Goal: Task Accomplishment & Management: Complete application form

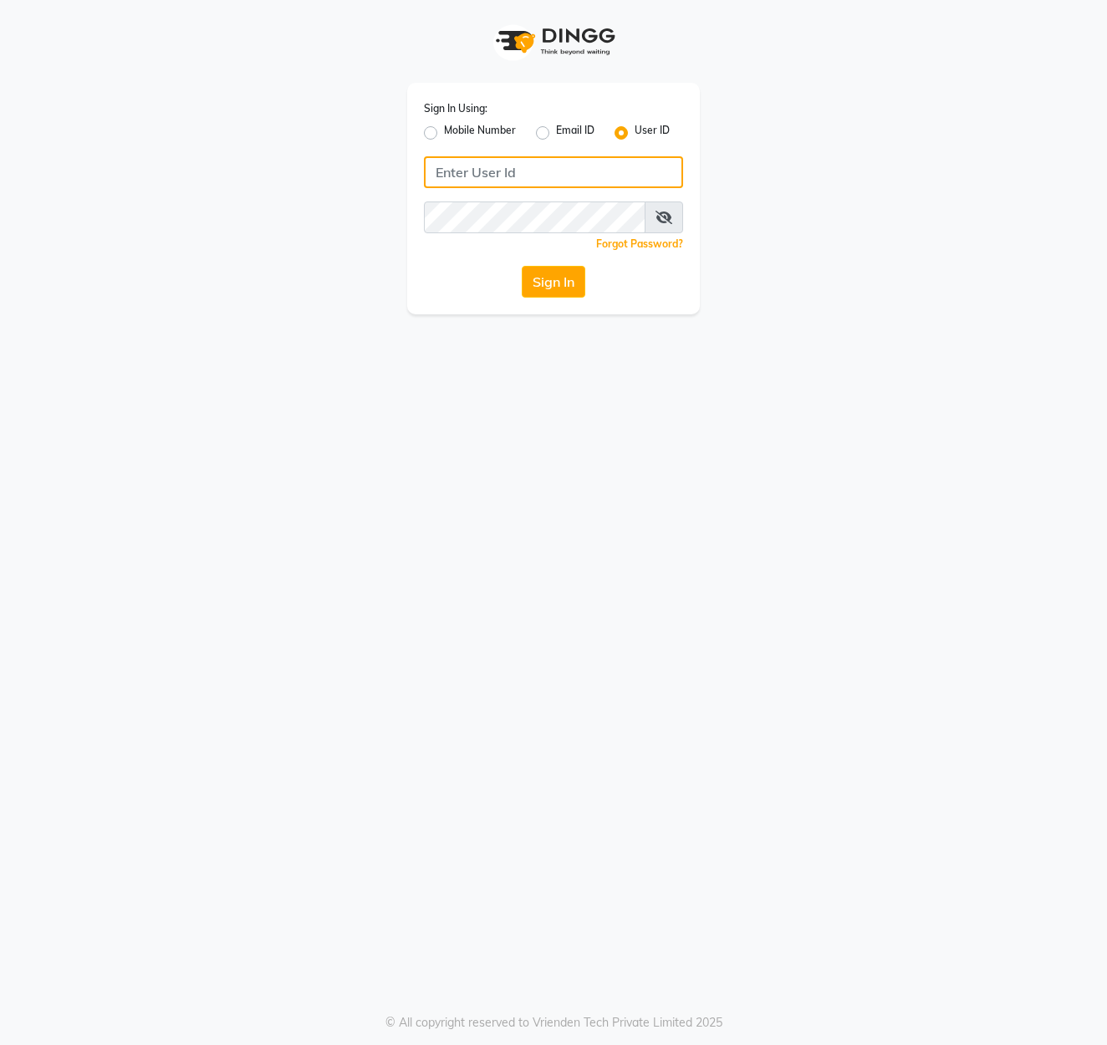
type input "marria123"
click at [540, 284] on button "Sign In" at bounding box center [554, 282] width 64 height 32
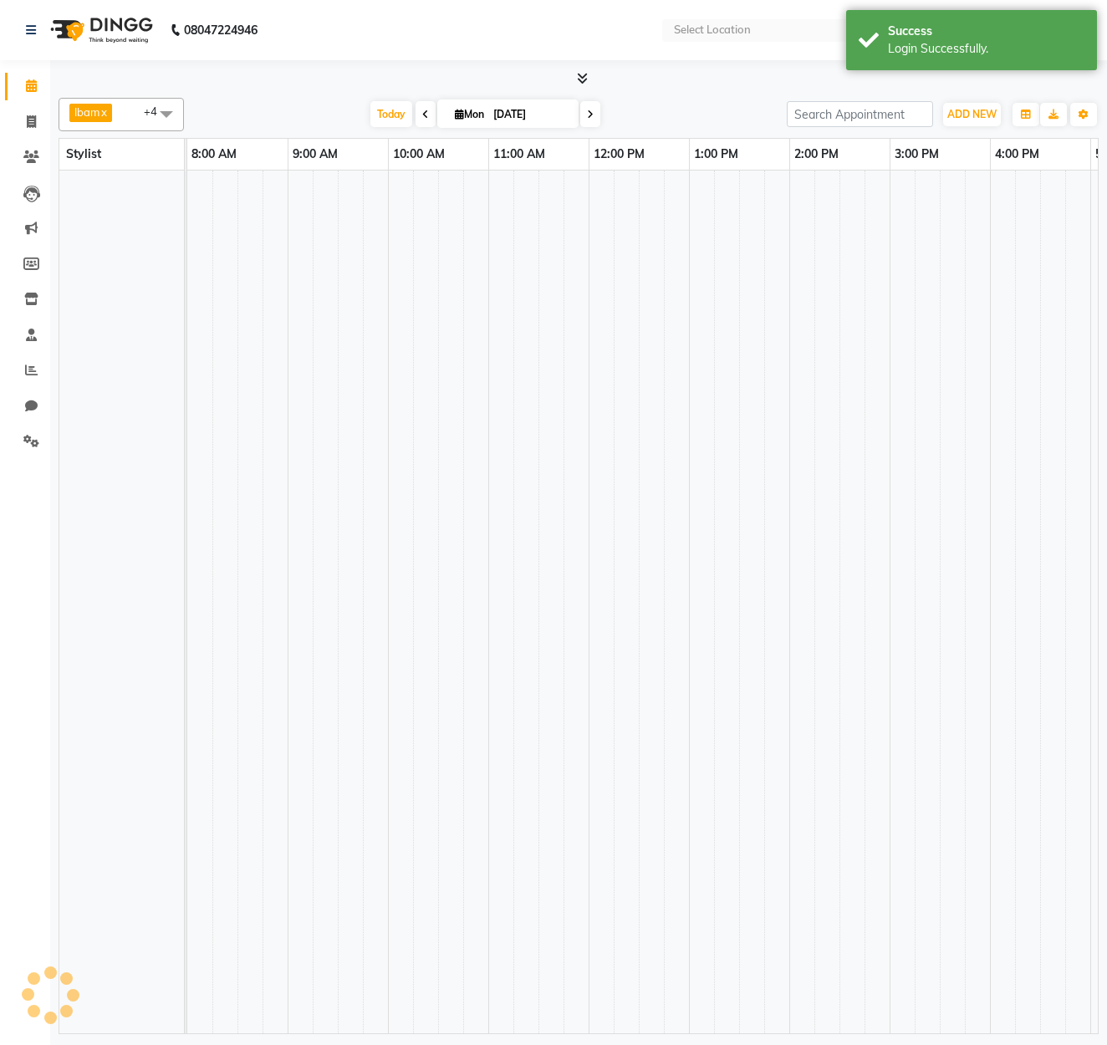
select select "en"
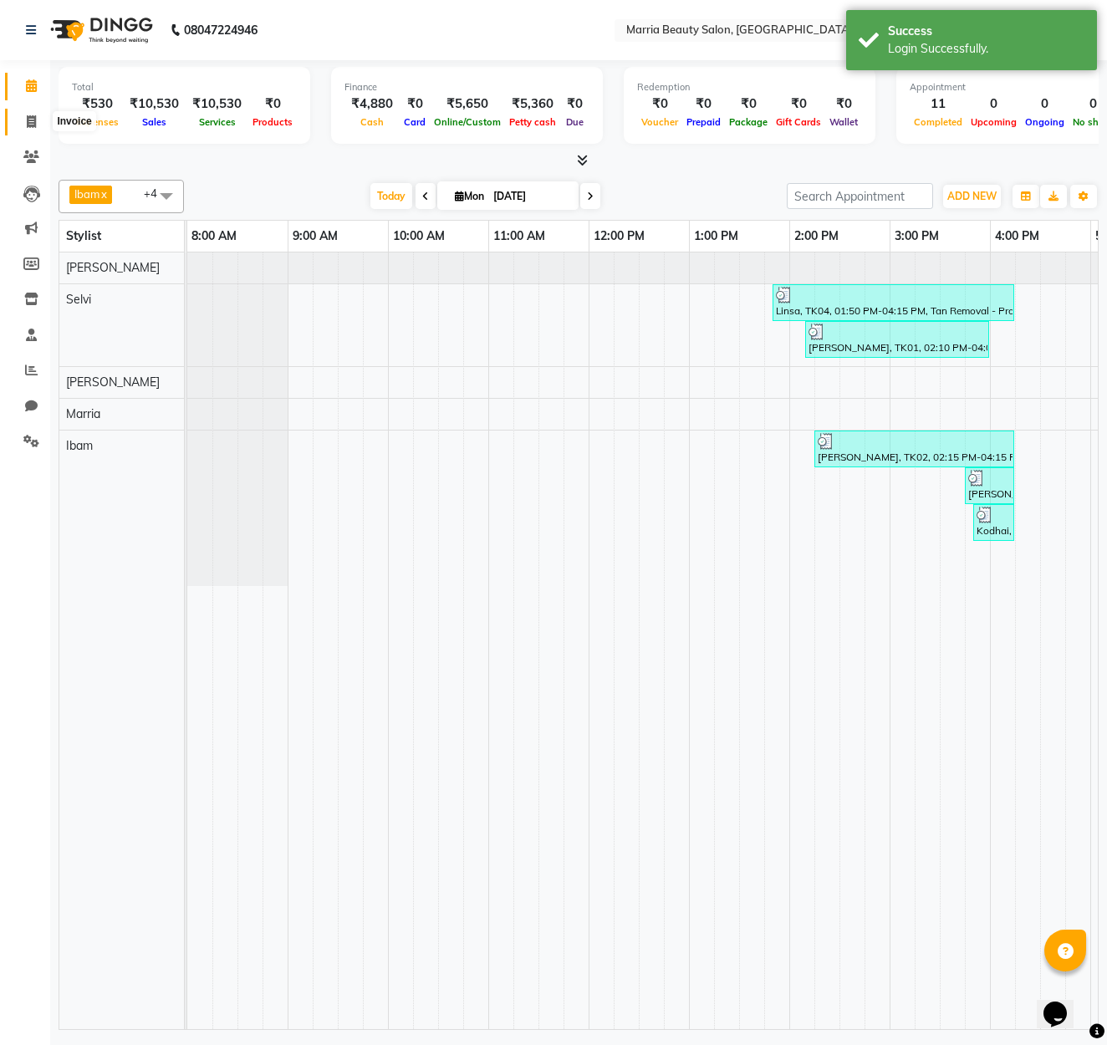
click at [30, 125] on icon at bounding box center [31, 121] width 9 height 13
select select "8343"
select select "service"
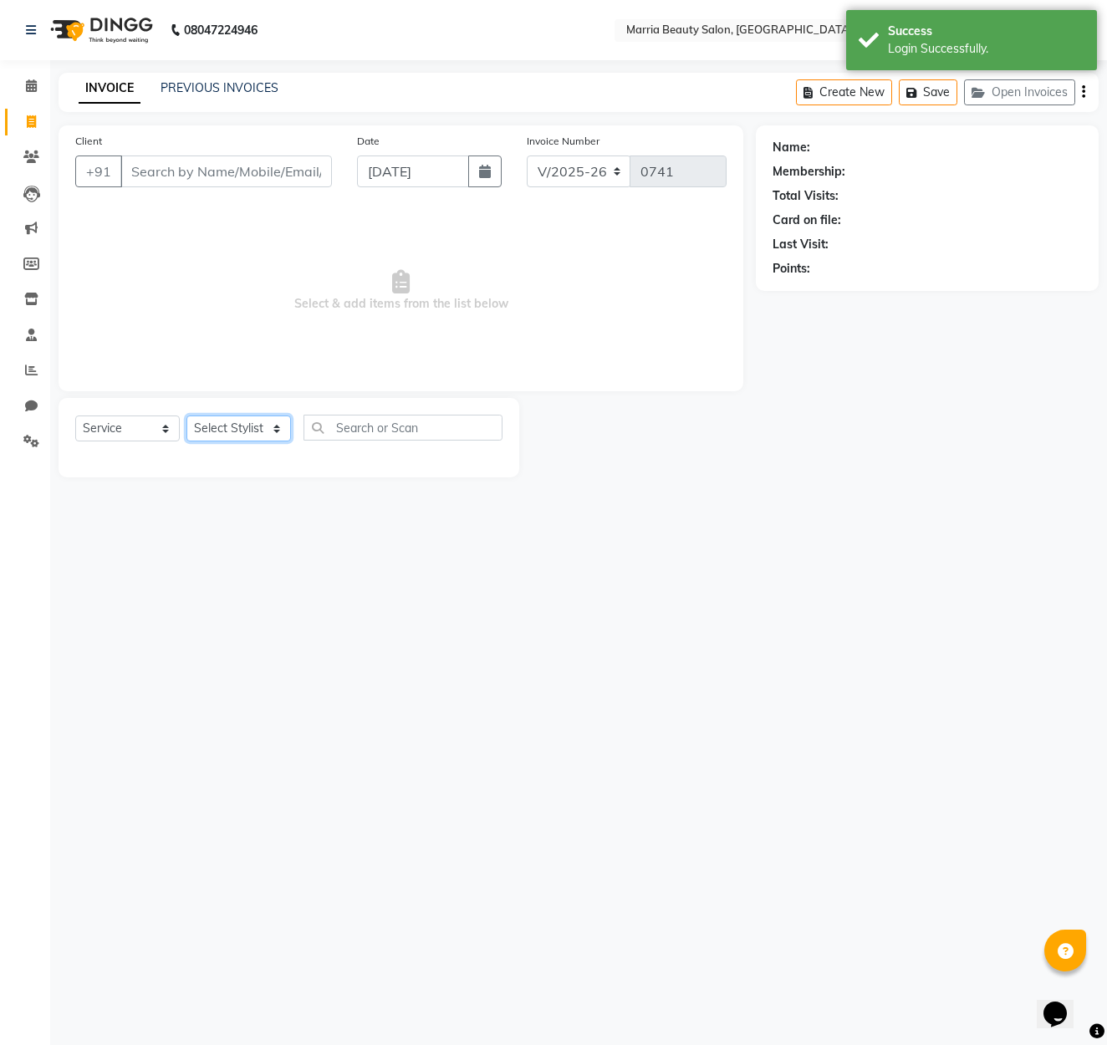
select select "85633"
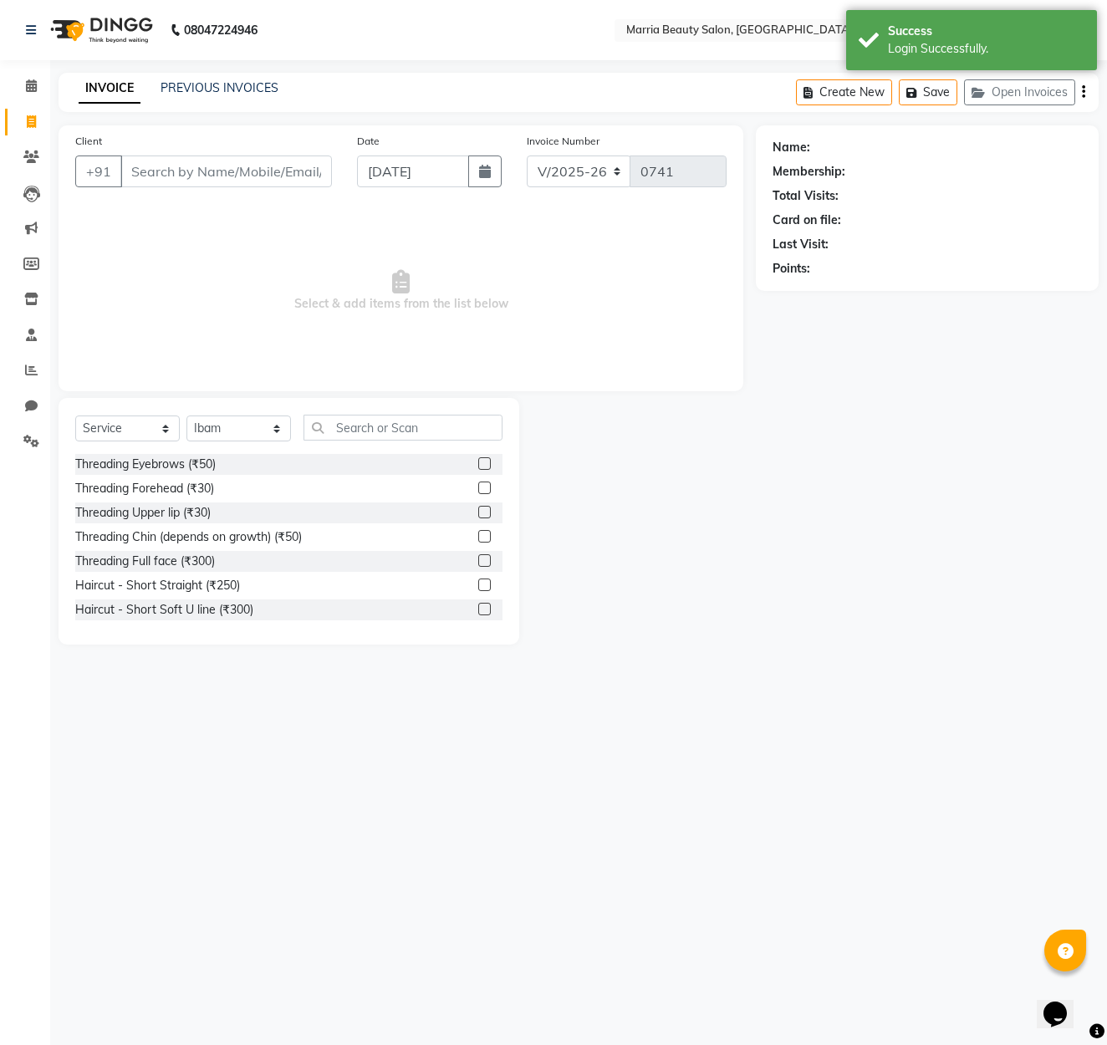
click at [486, 466] on label at bounding box center [484, 463] width 13 height 13
click at [486, 466] on input "checkbox" at bounding box center [483, 464] width 11 height 11
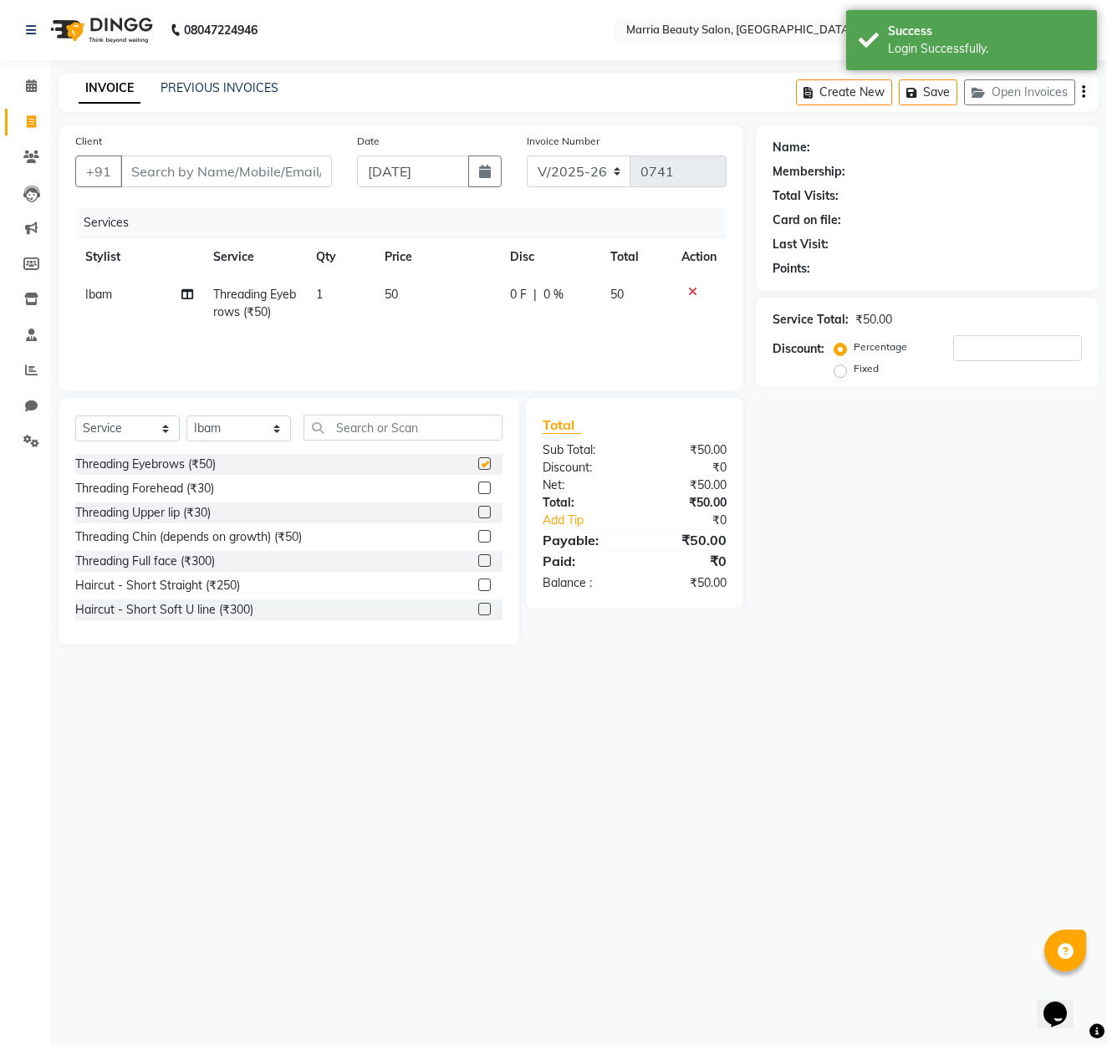
checkbox input "false"
click at [476, 437] on input "text" at bounding box center [402, 428] width 199 height 26
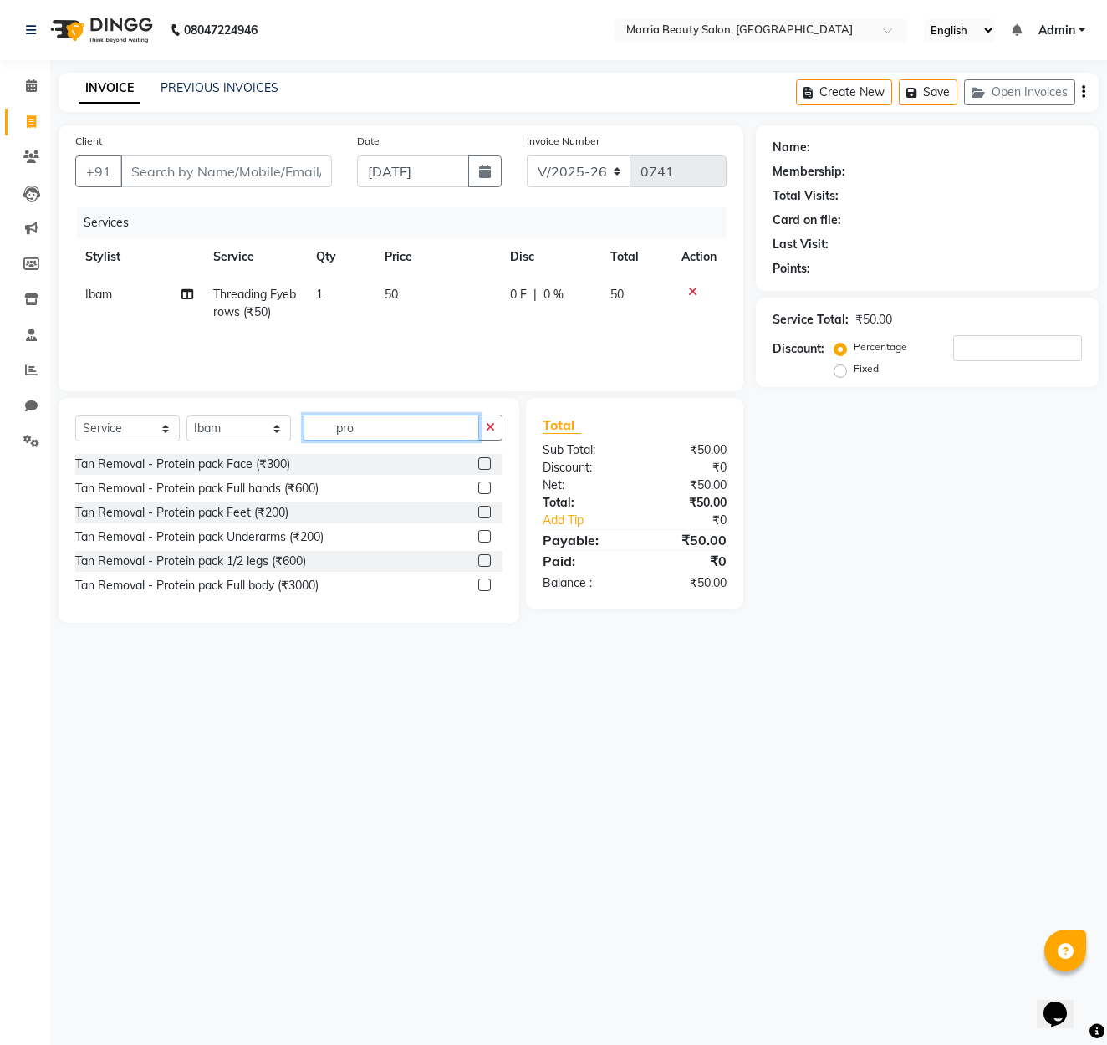
type input "pro"
click at [486, 464] on label at bounding box center [484, 463] width 13 height 13
click at [486, 464] on input "checkbox" at bounding box center [483, 464] width 11 height 11
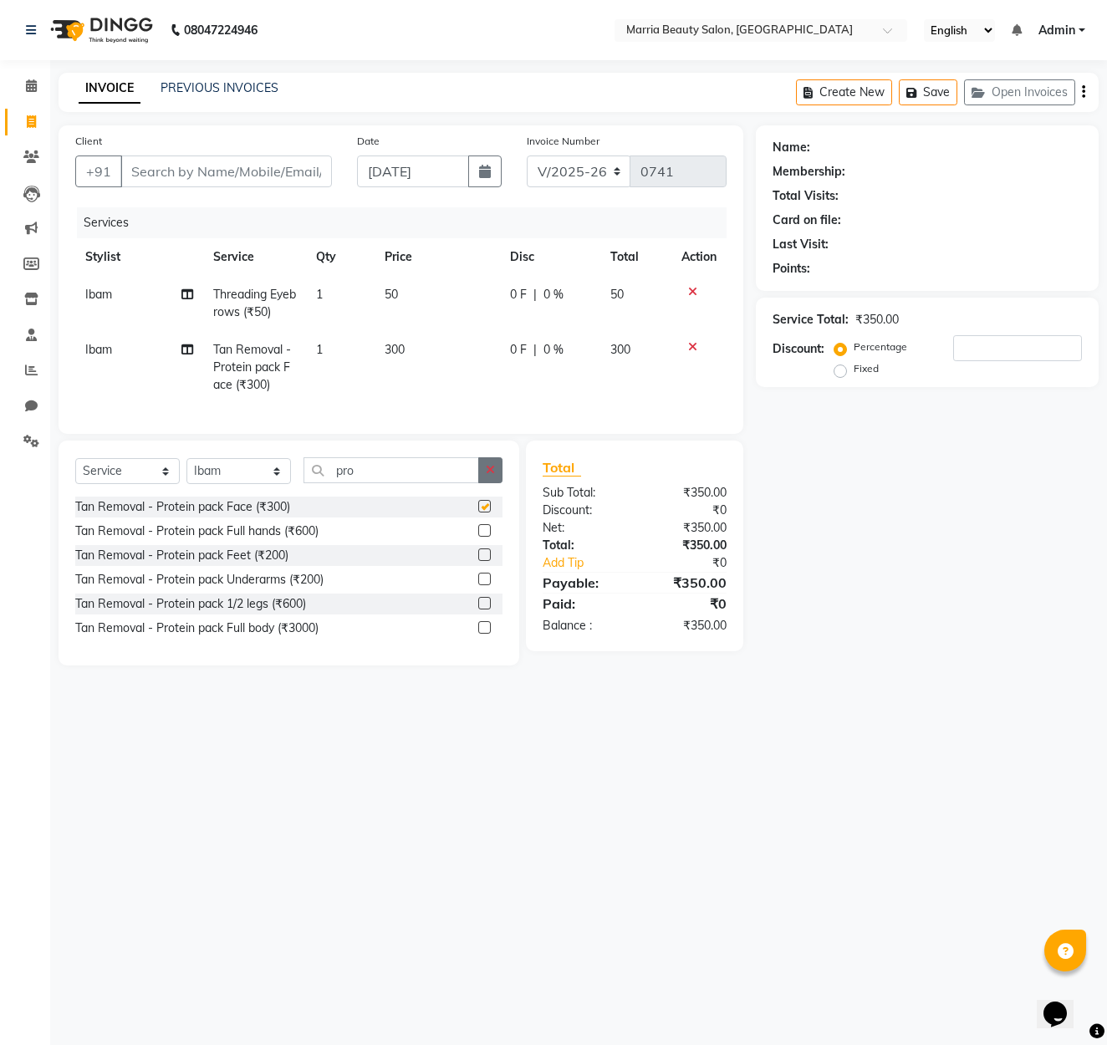
checkbox input "false"
click at [491, 473] on icon "button" at bounding box center [490, 470] width 9 height 12
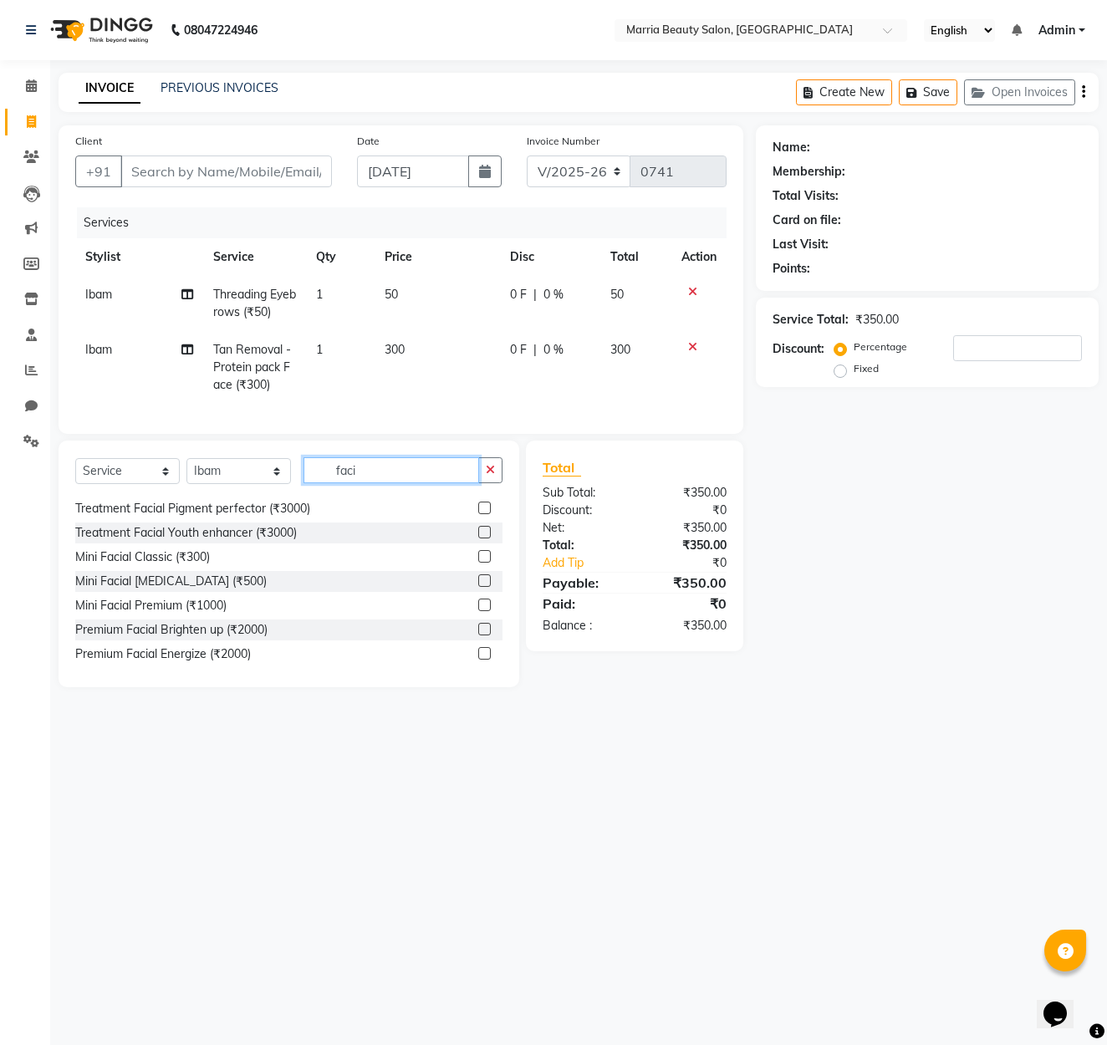
scroll to position [121, 0]
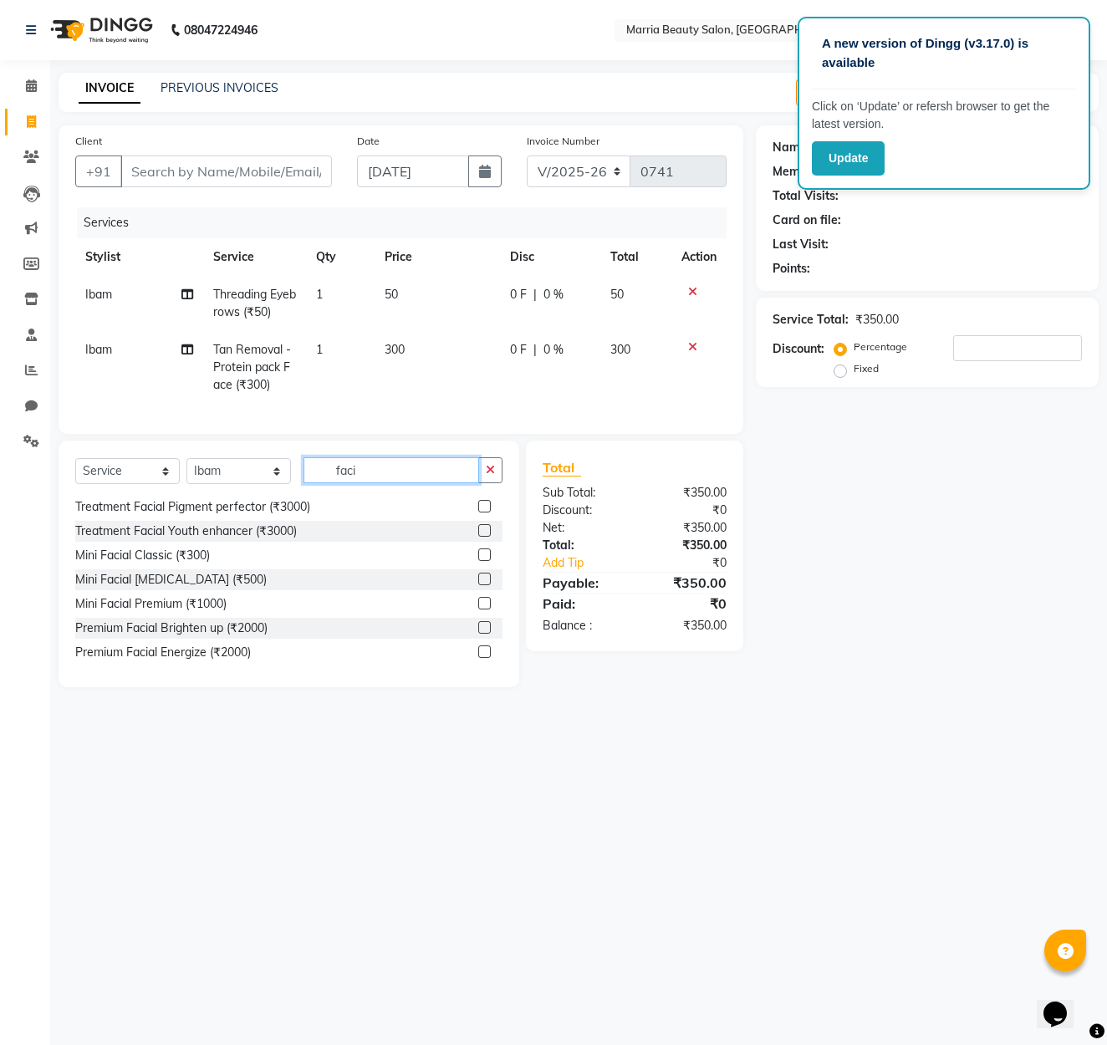
type input "faci"
click at [481, 604] on label at bounding box center [484, 603] width 13 height 13
click at [481, 604] on input "checkbox" at bounding box center [483, 603] width 11 height 11
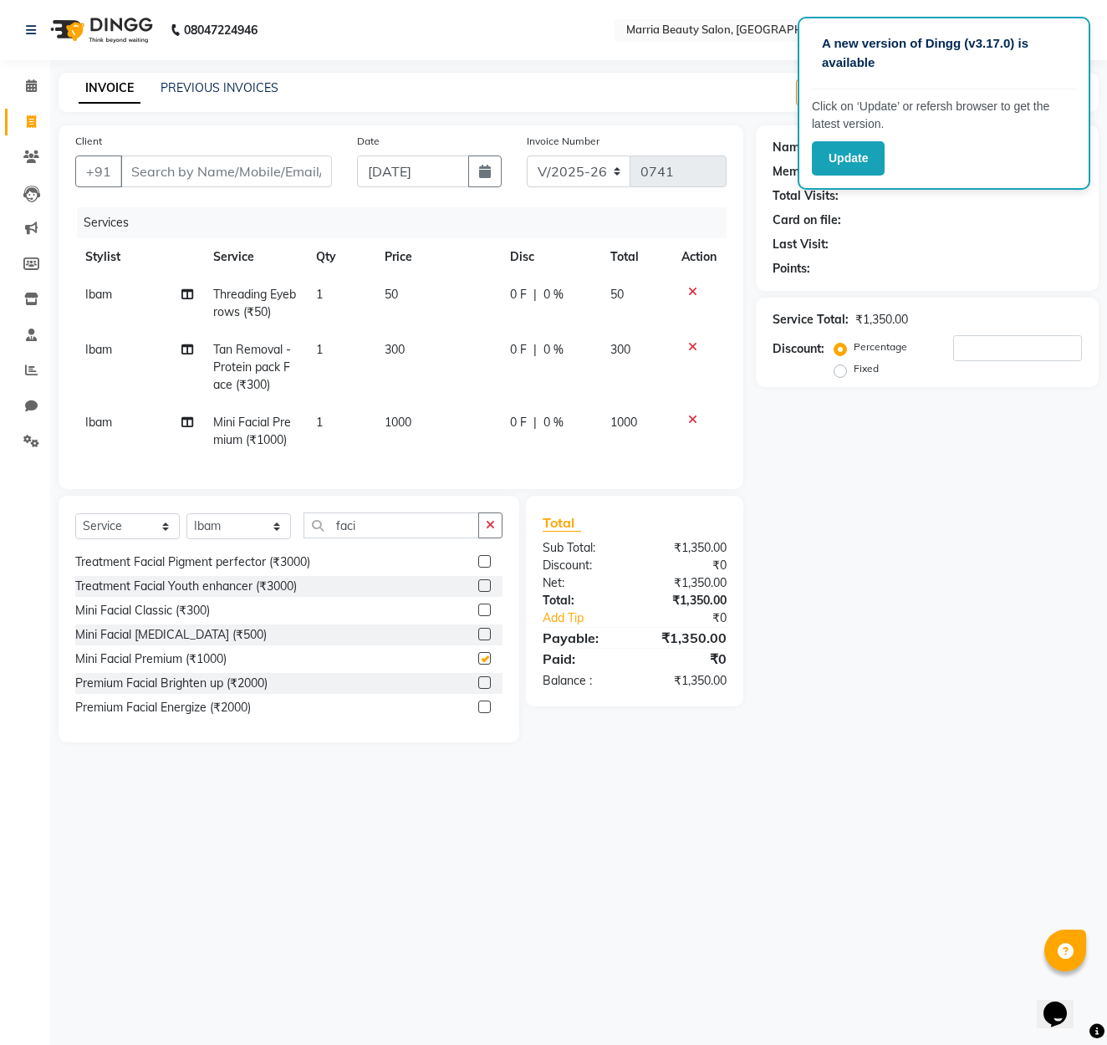
checkbox input "false"
click at [300, 180] on input "Client" at bounding box center [225, 171] width 211 height 32
type input "l"
type input "0"
click at [256, 210] on ngb-highlight "9943988199" at bounding box center [227, 209] width 84 height 17
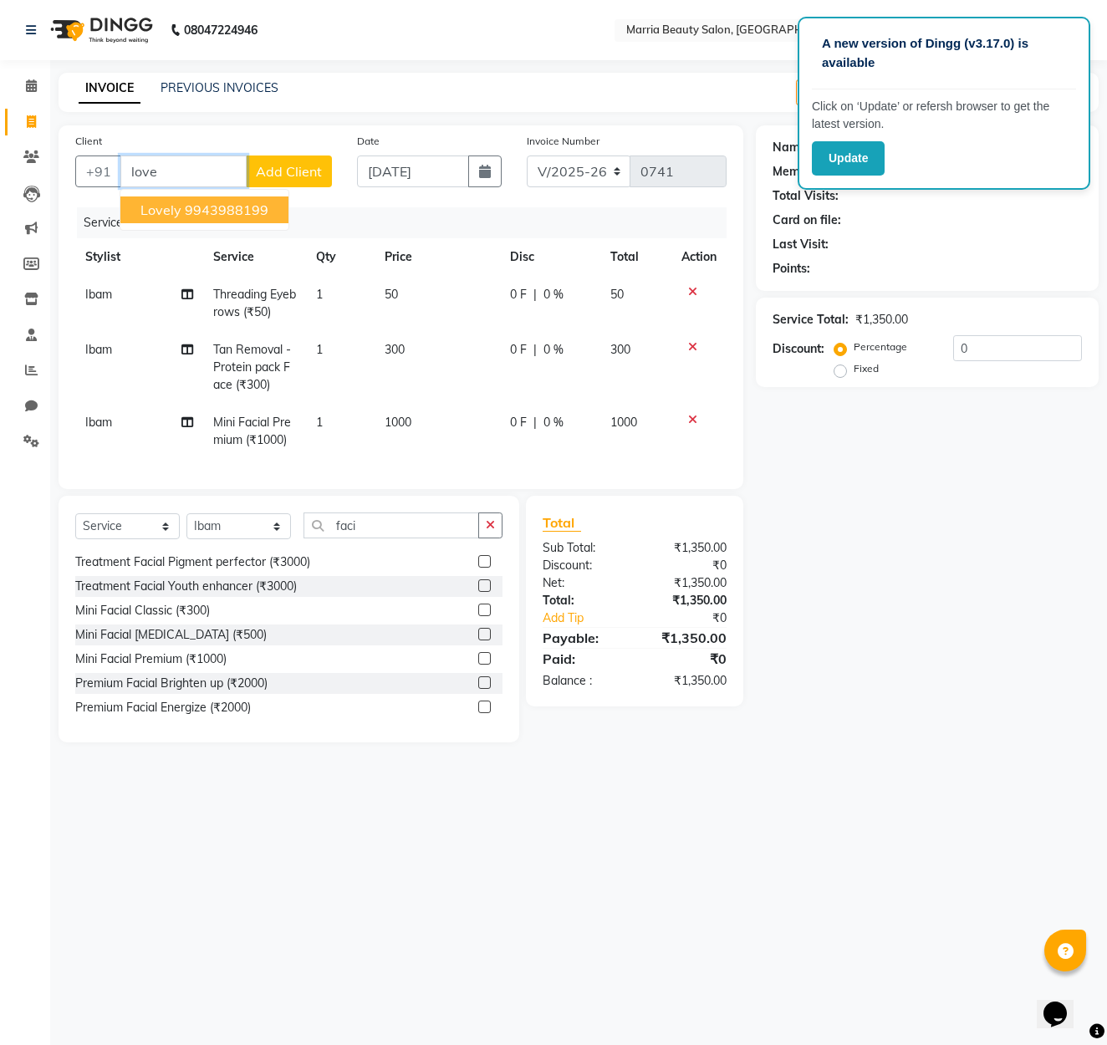
type input "9943988199"
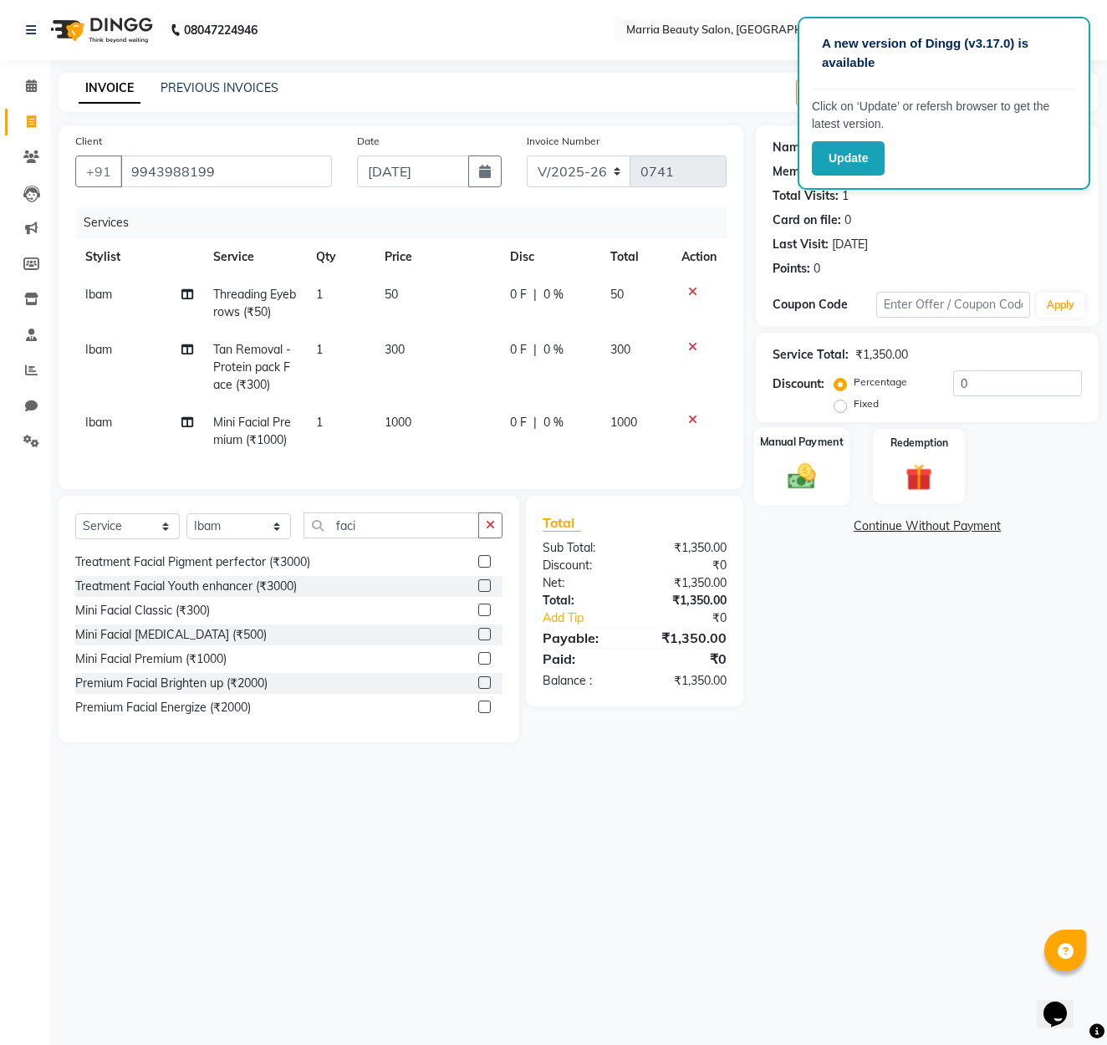
click at [771, 475] on div "Manual Payment" at bounding box center [801, 466] width 95 height 79
click at [944, 536] on span "GPay" at bounding box center [936, 526] width 34 height 19
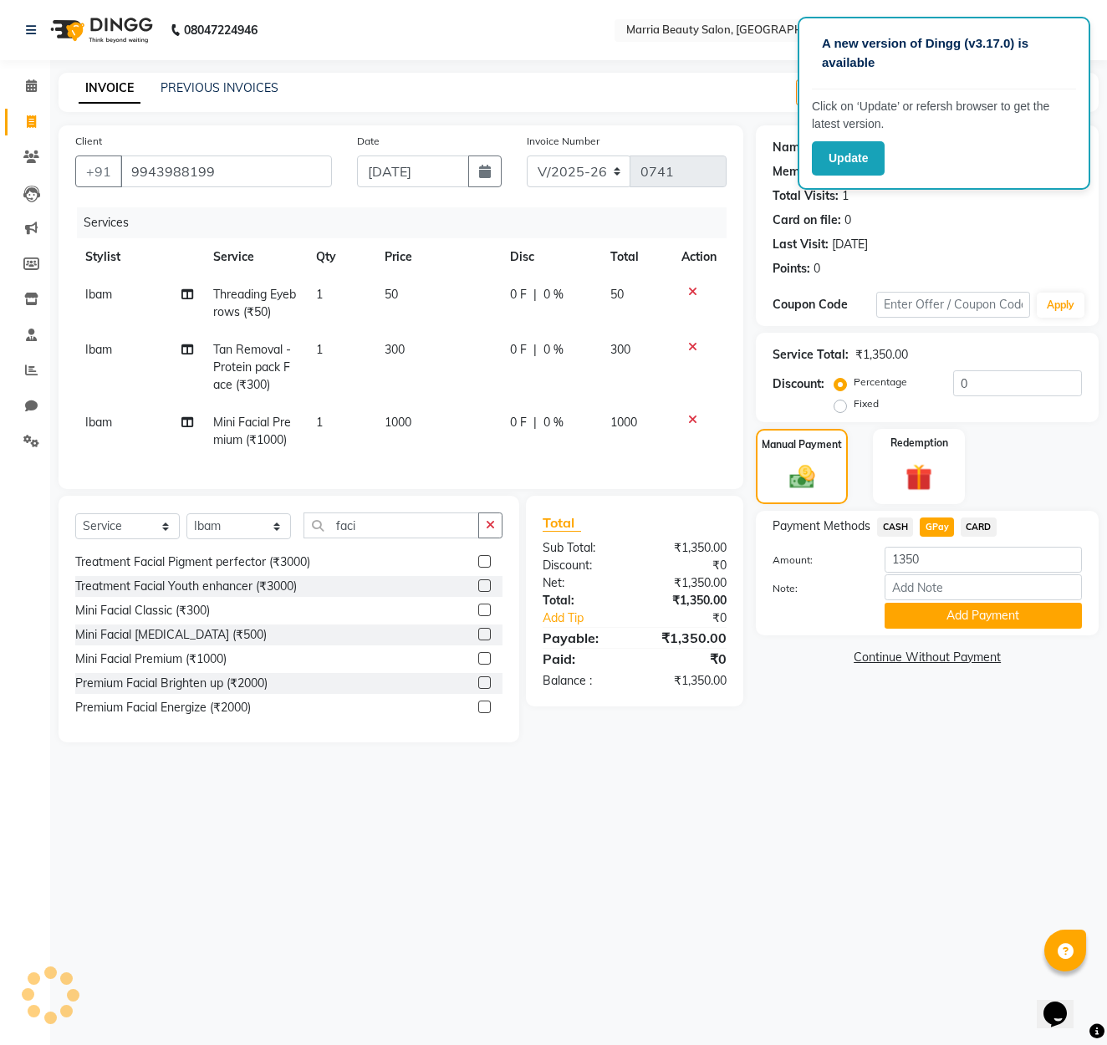
click at [957, 624] on button "Add Payment" at bounding box center [982, 616] width 197 height 26
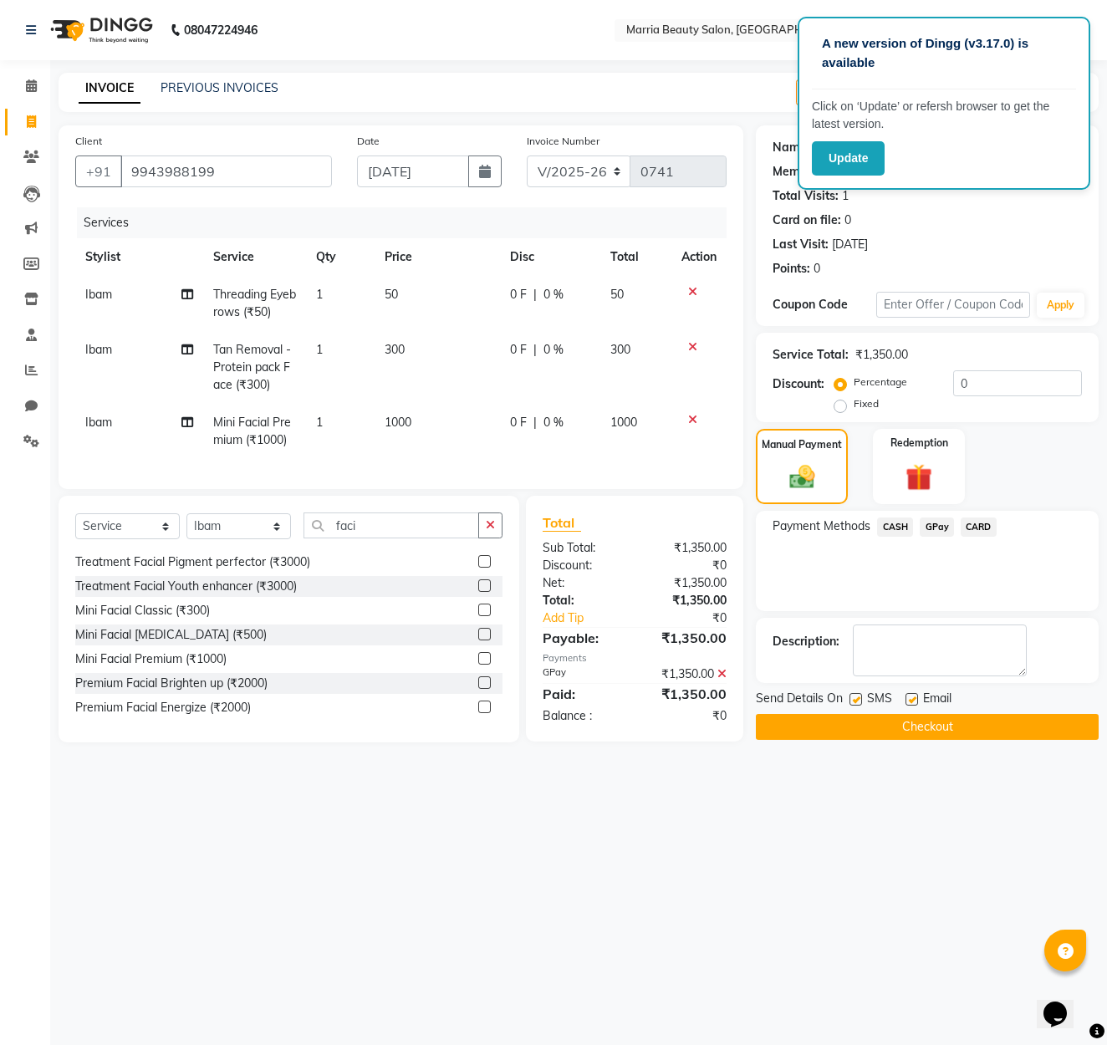
click at [905, 705] on label at bounding box center [911, 699] width 13 height 13
click at [905, 705] on input "checkbox" at bounding box center [910, 700] width 11 height 11
checkbox input "false"
click at [909, 736] on button "Checkout" at bounding box center [927, 727] width 343 height 26
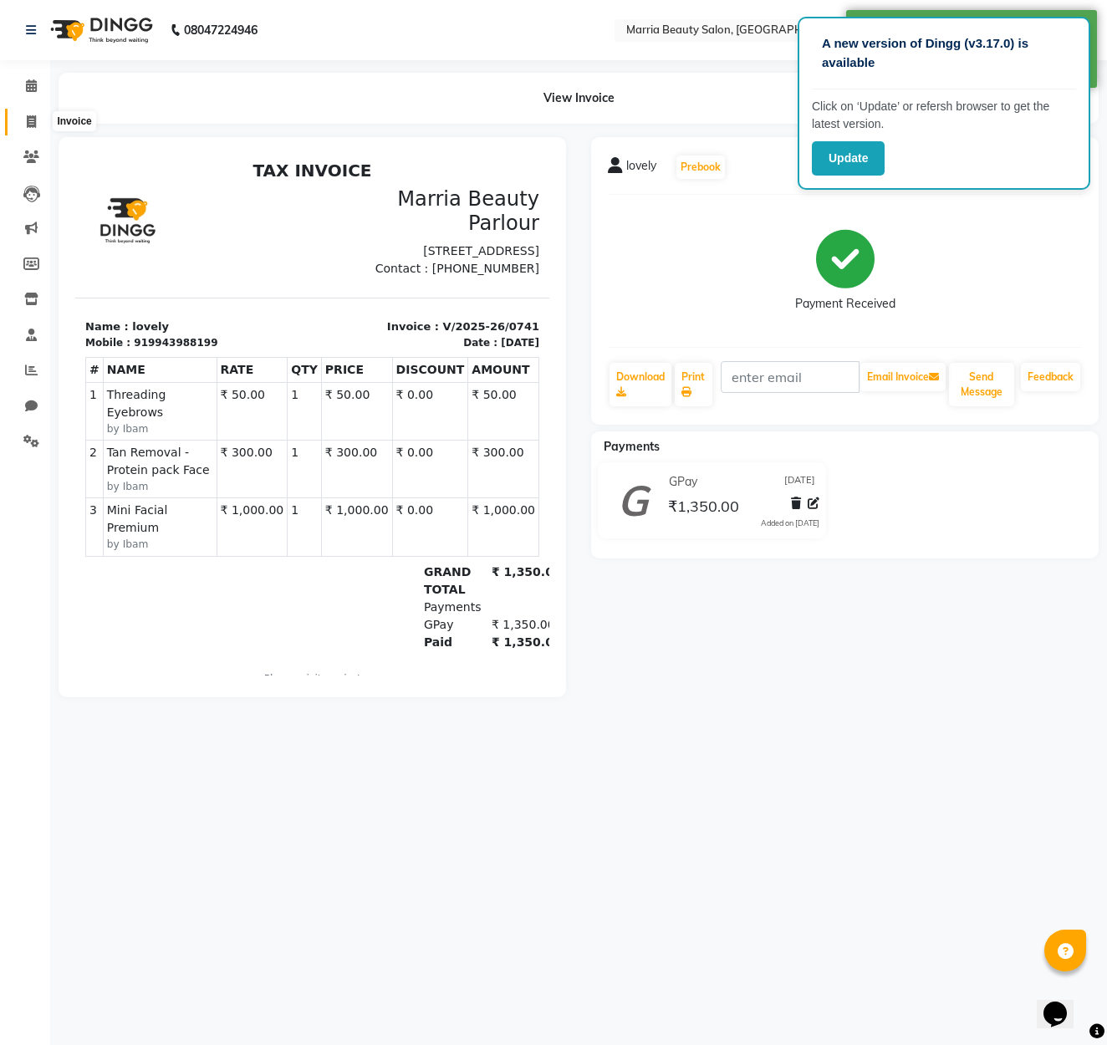
click at [33, 125] on icon at bounding box center [31, 121] width 9 height 13
select select "service"
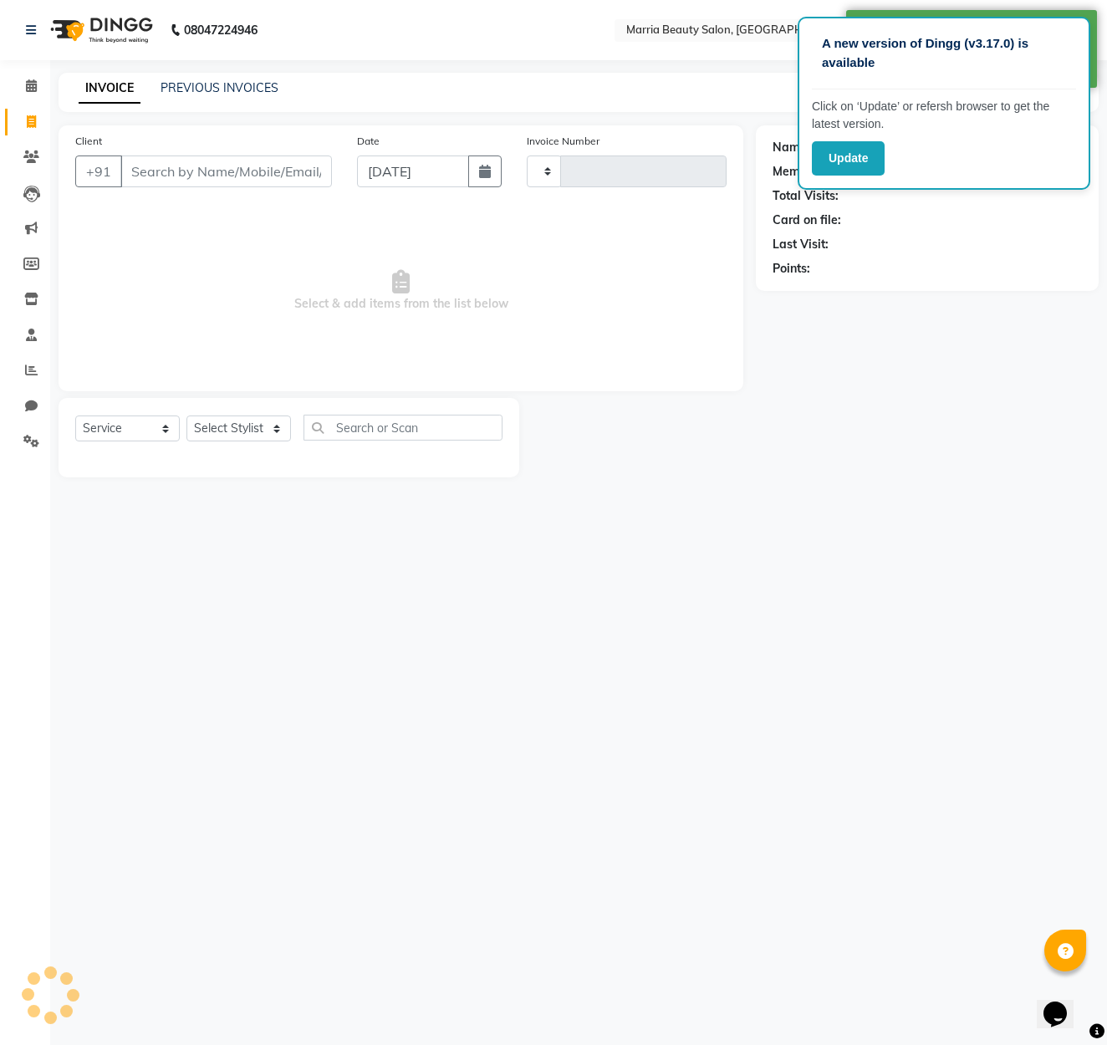
type input "0742"
select select "8343"
select select "85633"
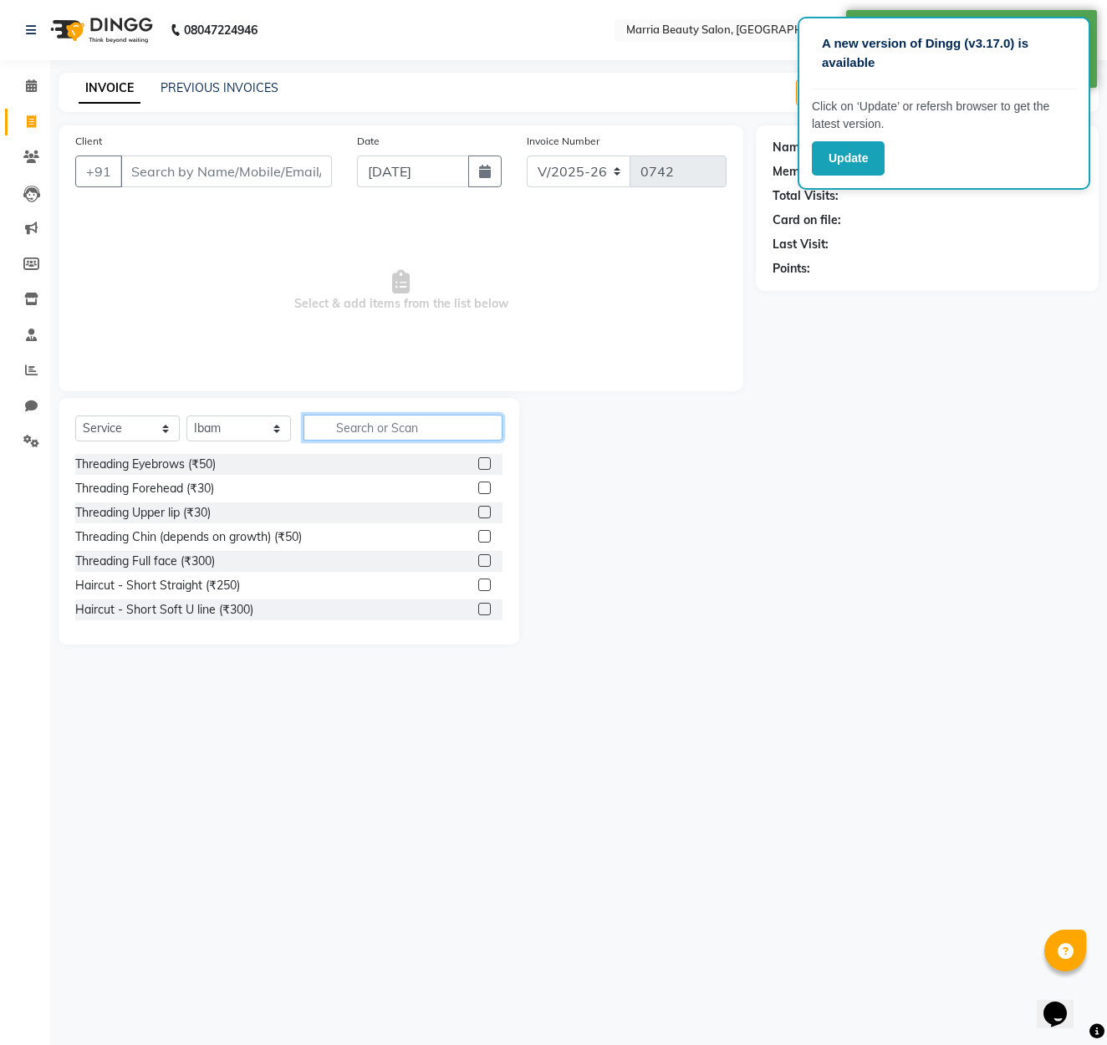
click at [400, 434] on input "text" at bounding box center [402, 428] width 199 height 26
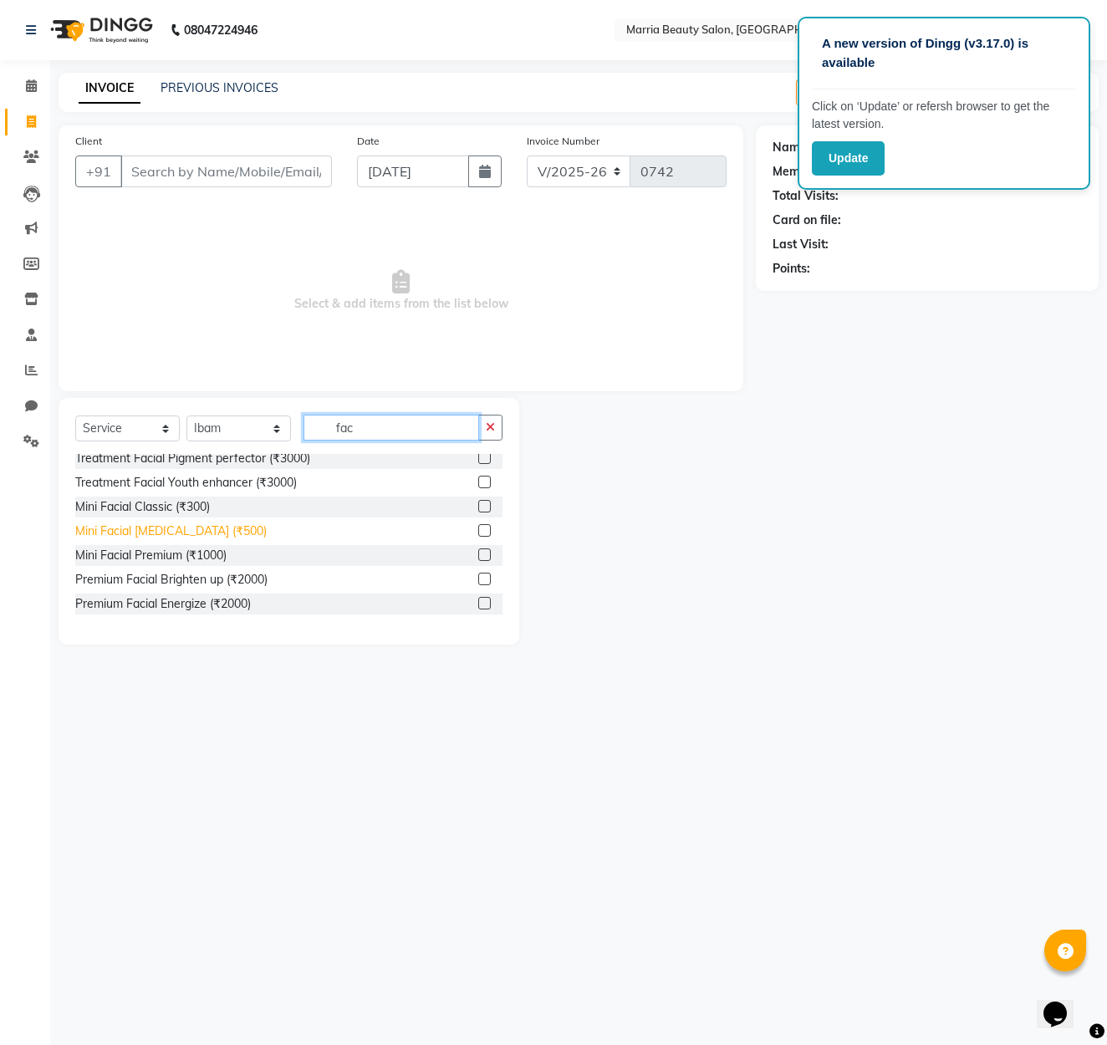
scroll to position [242, 0]
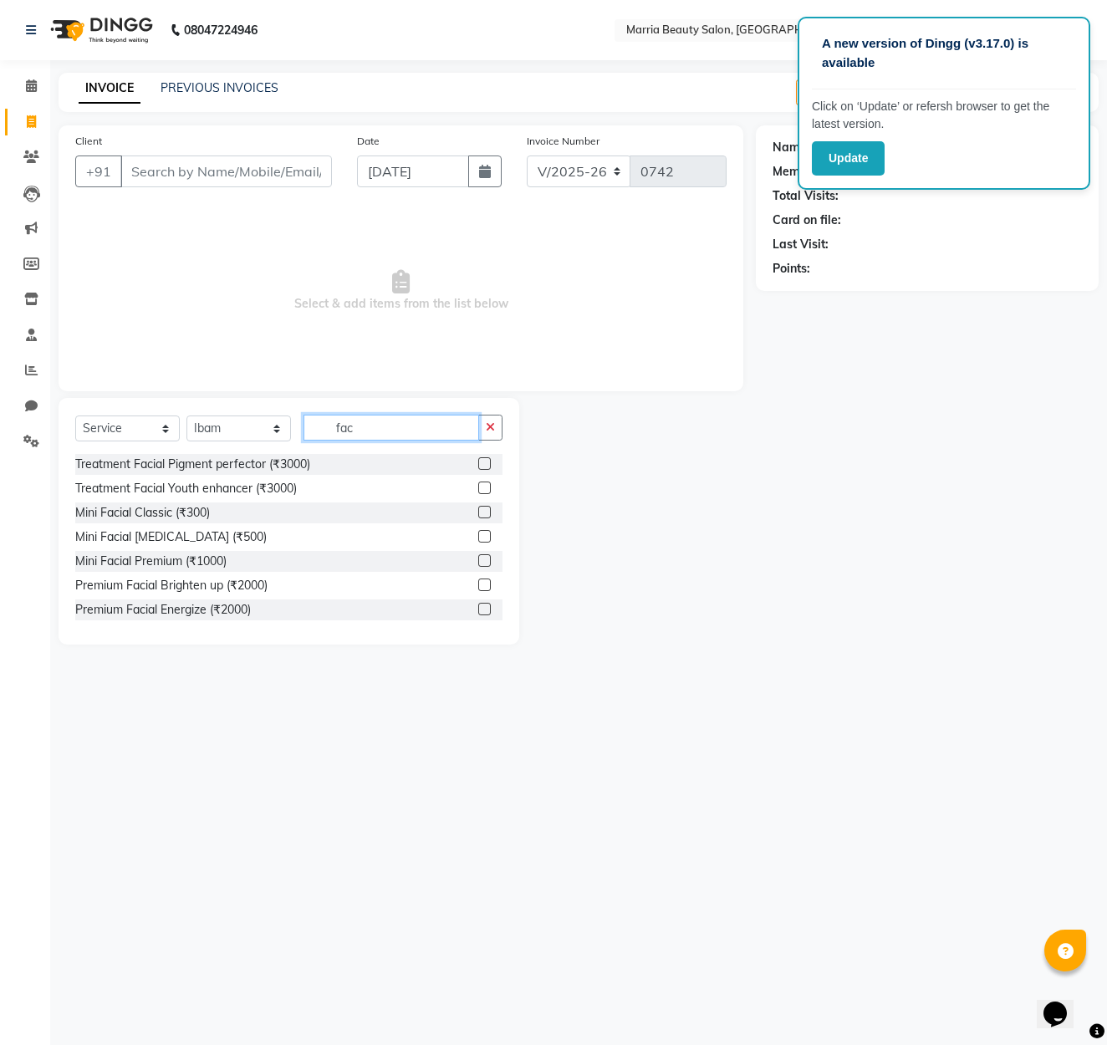
type input "fac"
click at [486, 512] on label at bounding box center [484, 512] width 13 height 13
click at [486, 512] on input "checkbox" at bounding box center [483, 512] width 11 height 11
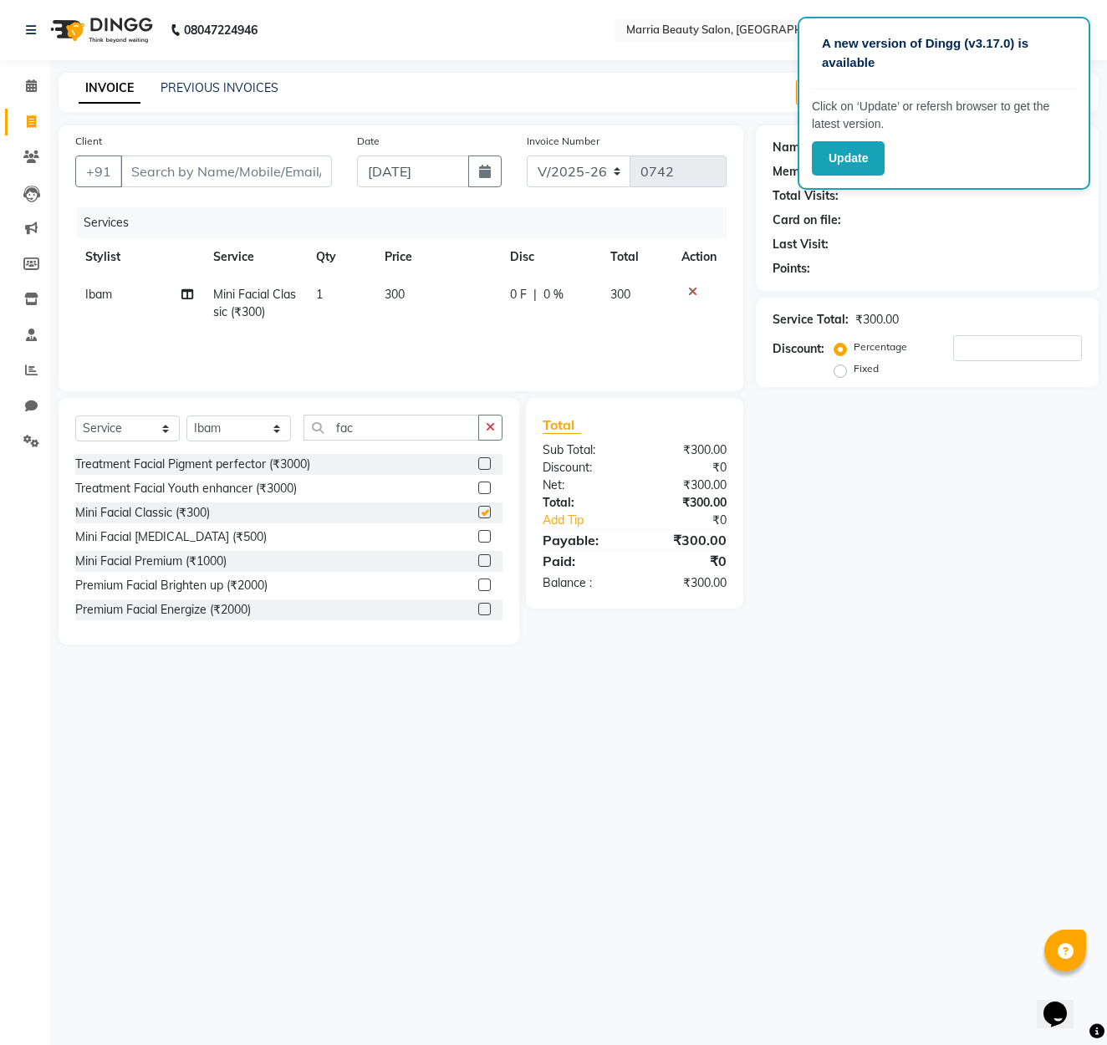
checkbox input "false"
select select "85630"
click at [387, 422] on input "fac" at bounding box center [391, 428] width 176 height 26
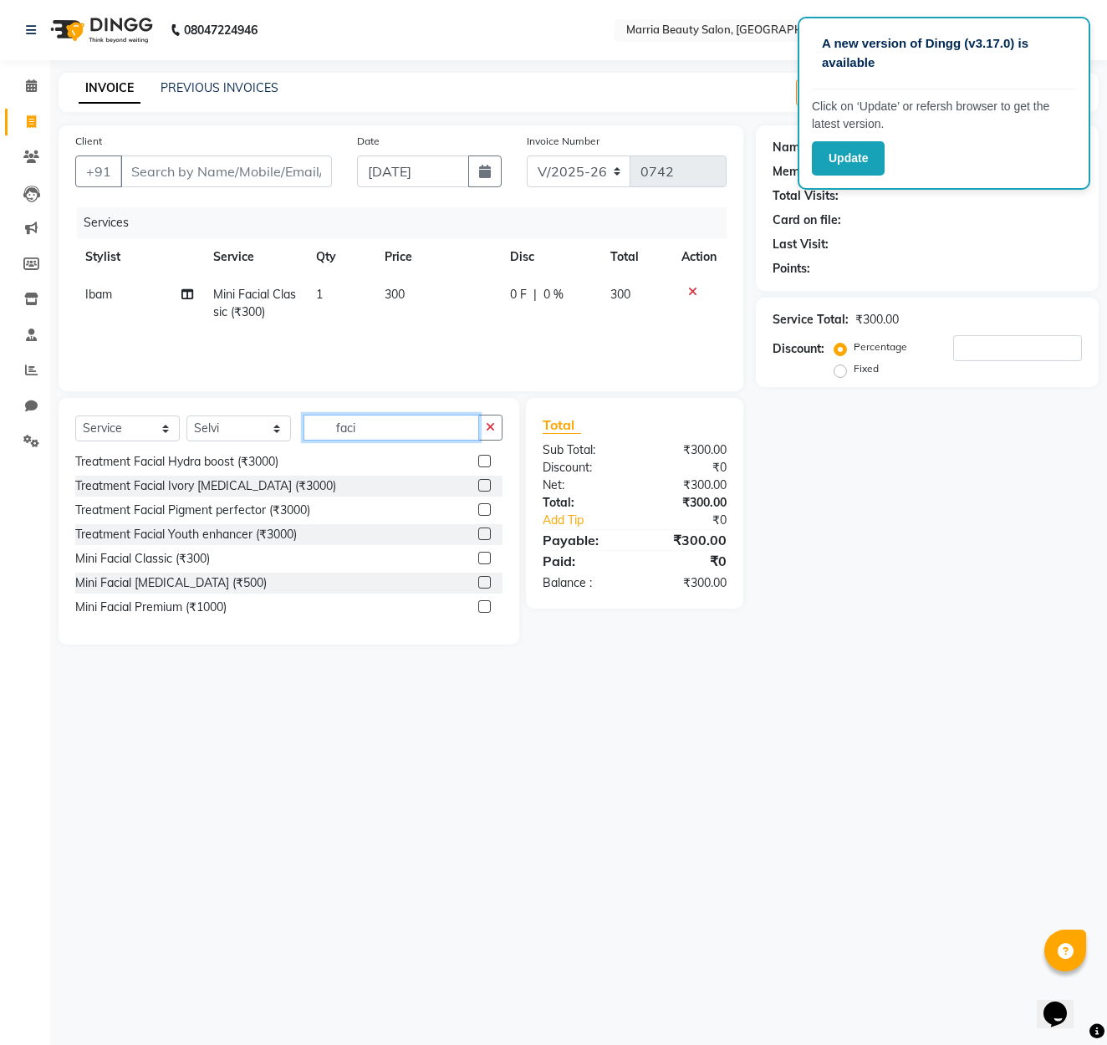
scroll to position [72, 0]
type input "faci"
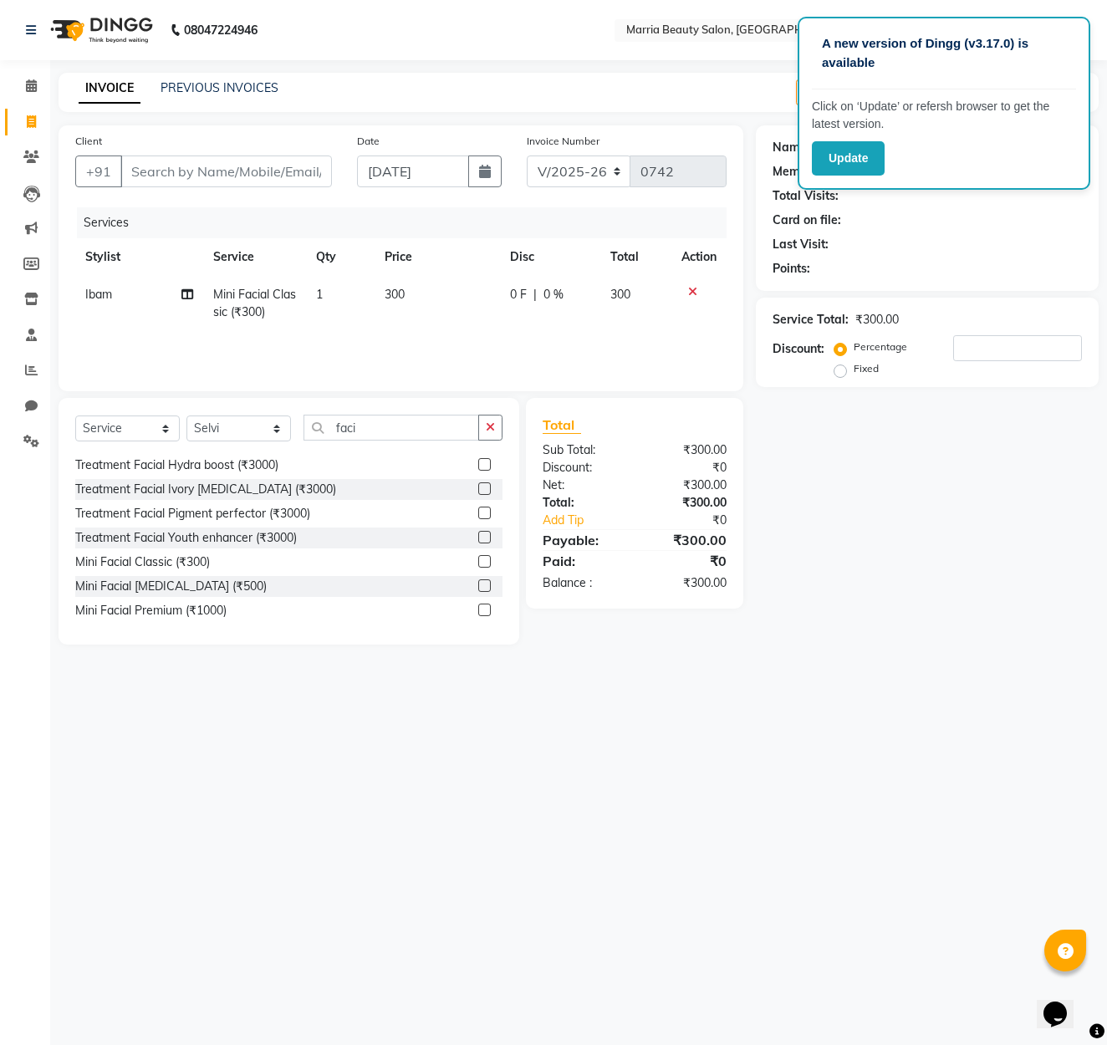
click at [484, 558] on label at bounding box center [484, 561] width 13 height 13
click at [484, 558] on input "checkbox" at bounding box center [483, 562] width 11 height 11
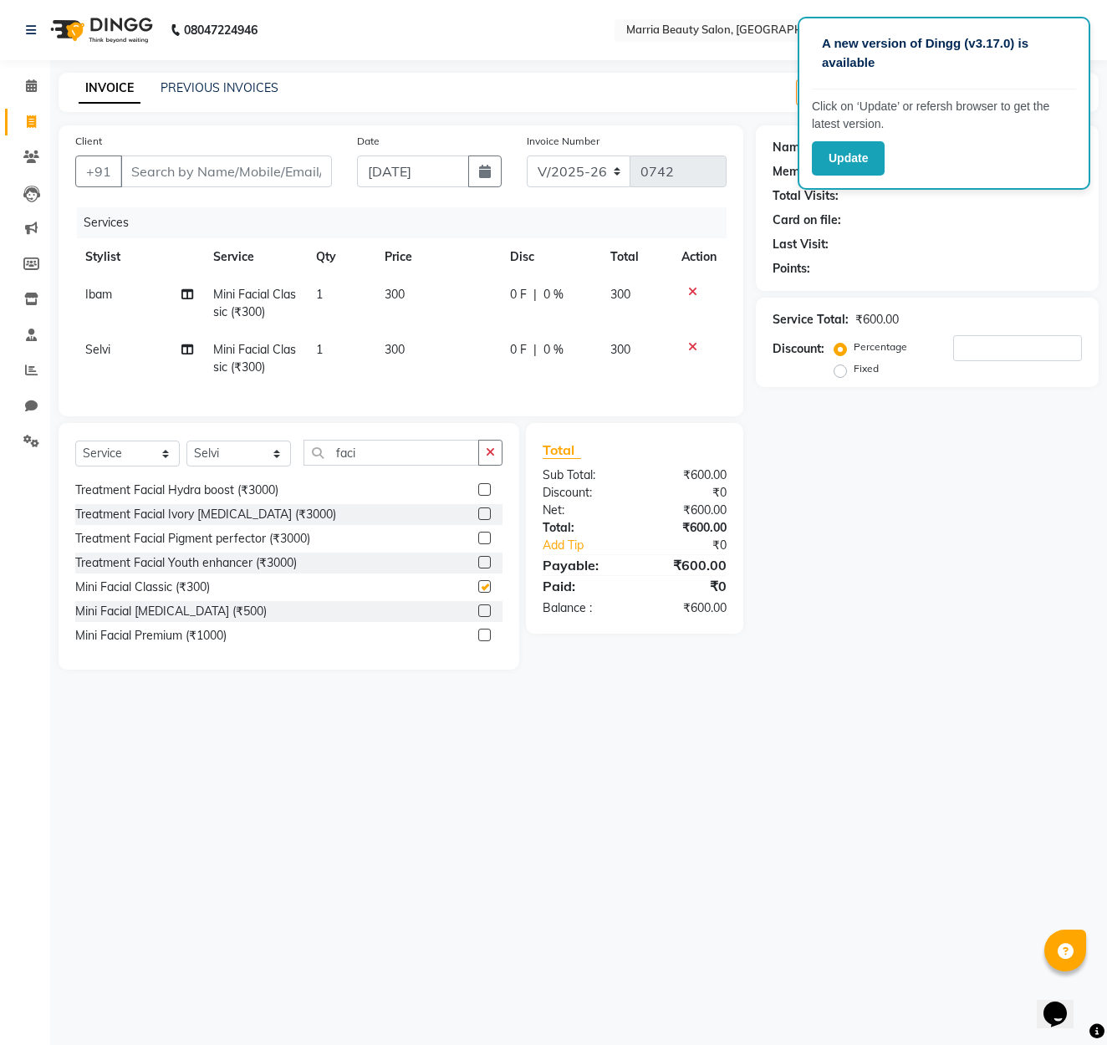
checkbox input "false"
click at [495, 459] on button "button" at bounding box center [490, 453] width 24 height 26
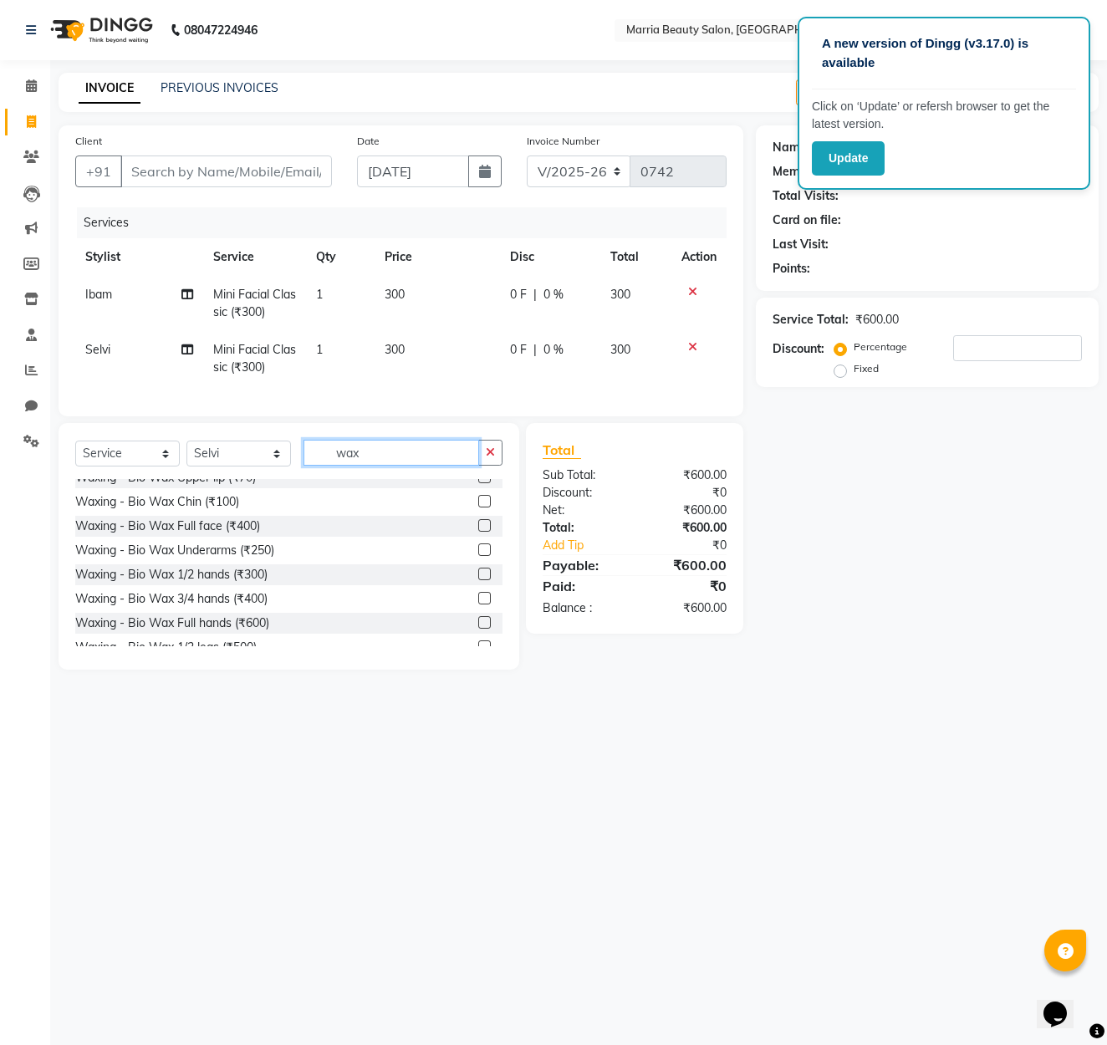
scroll to position [403, 0]
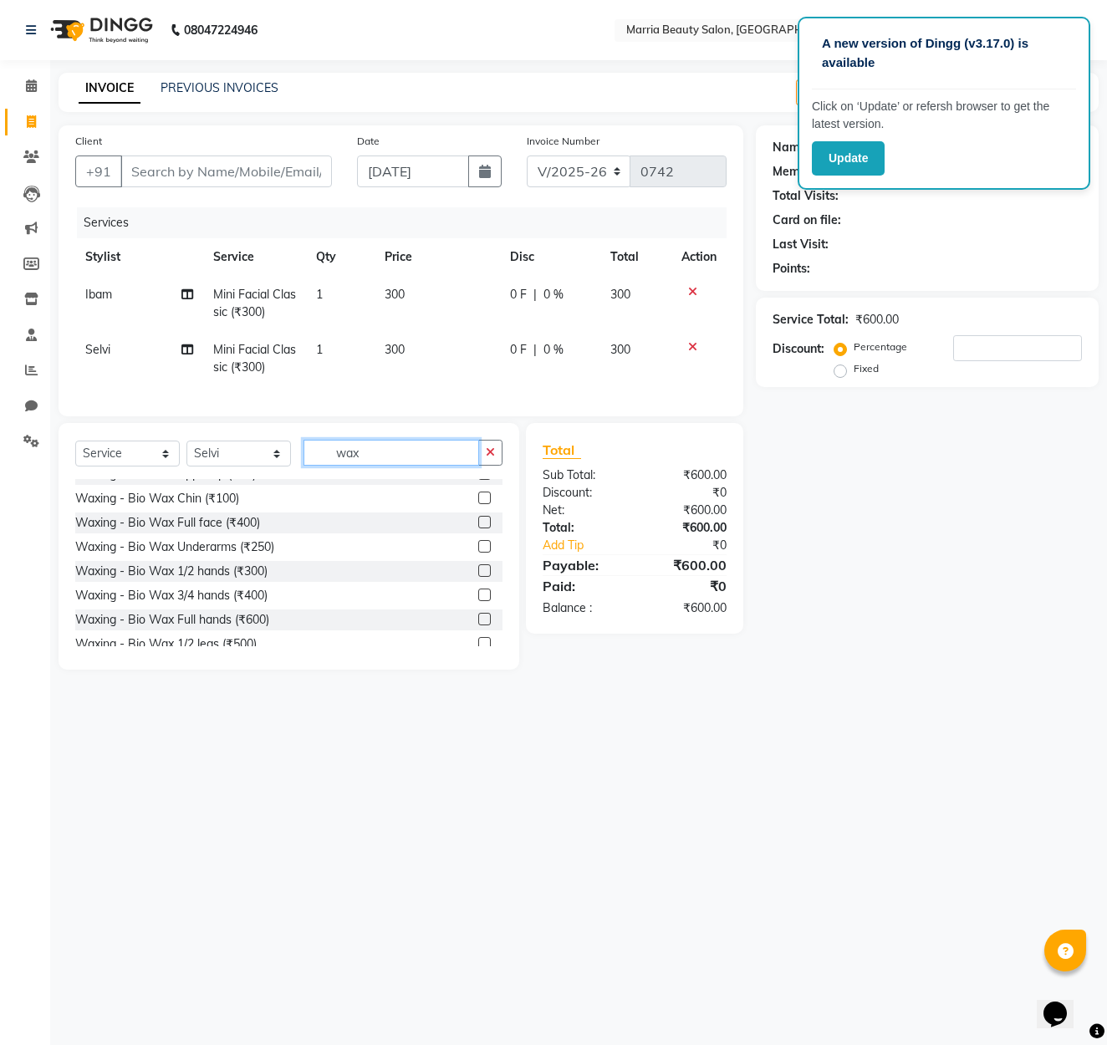
type input "wax"
click at [481, 616] on label at bounding box center [484, 619] width 13 height 13
click at [481, 616] on input "checkbox" at bounding box center [483, 619] width 11 height 11
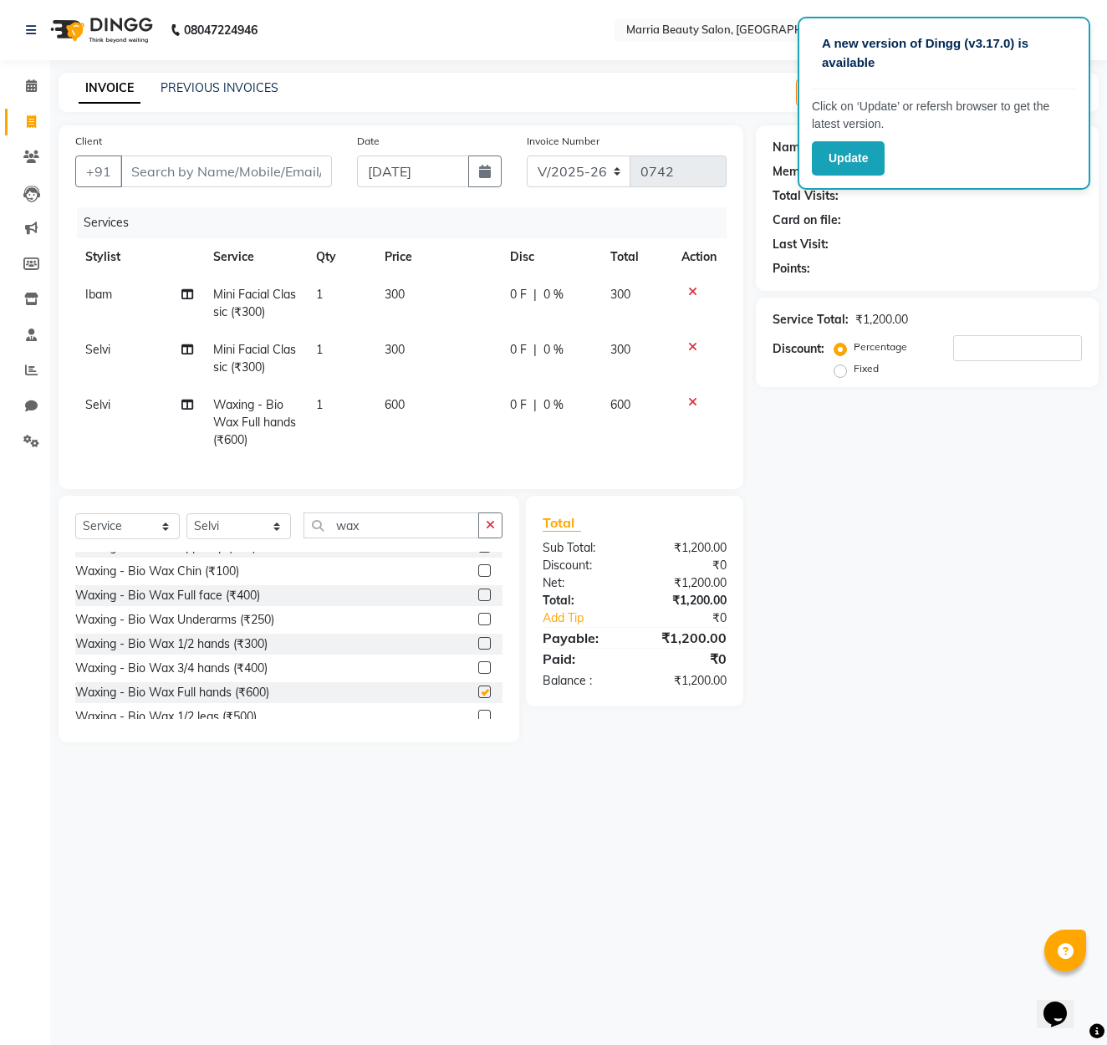
checkbox input "false"
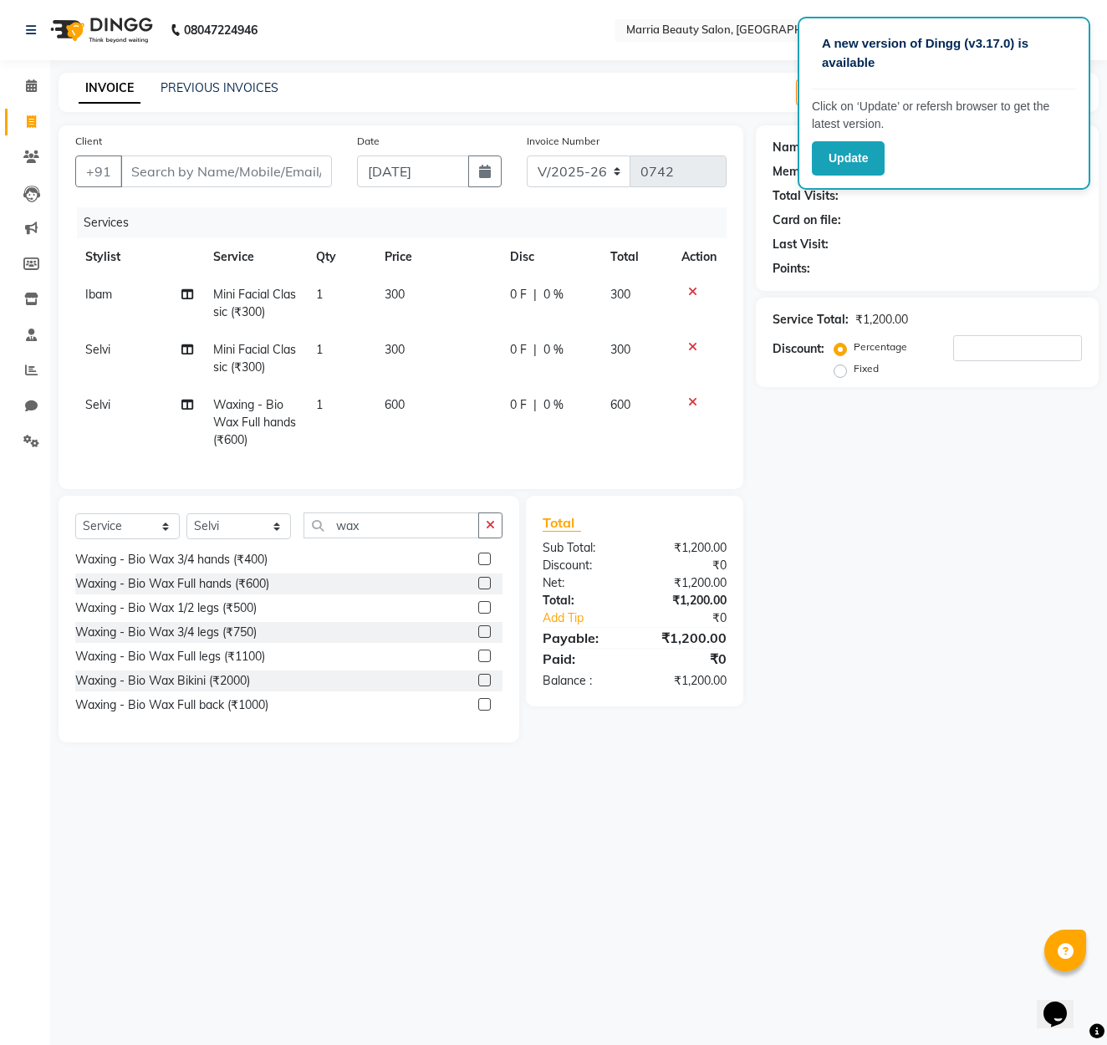
scroll to position [512, 0]
click at [482, 653] on label at bounding box center [484, 655] width 13 height 13
click at [482, 653] on input "checkbox" at bounding box center [483, 656] width 11 height 11
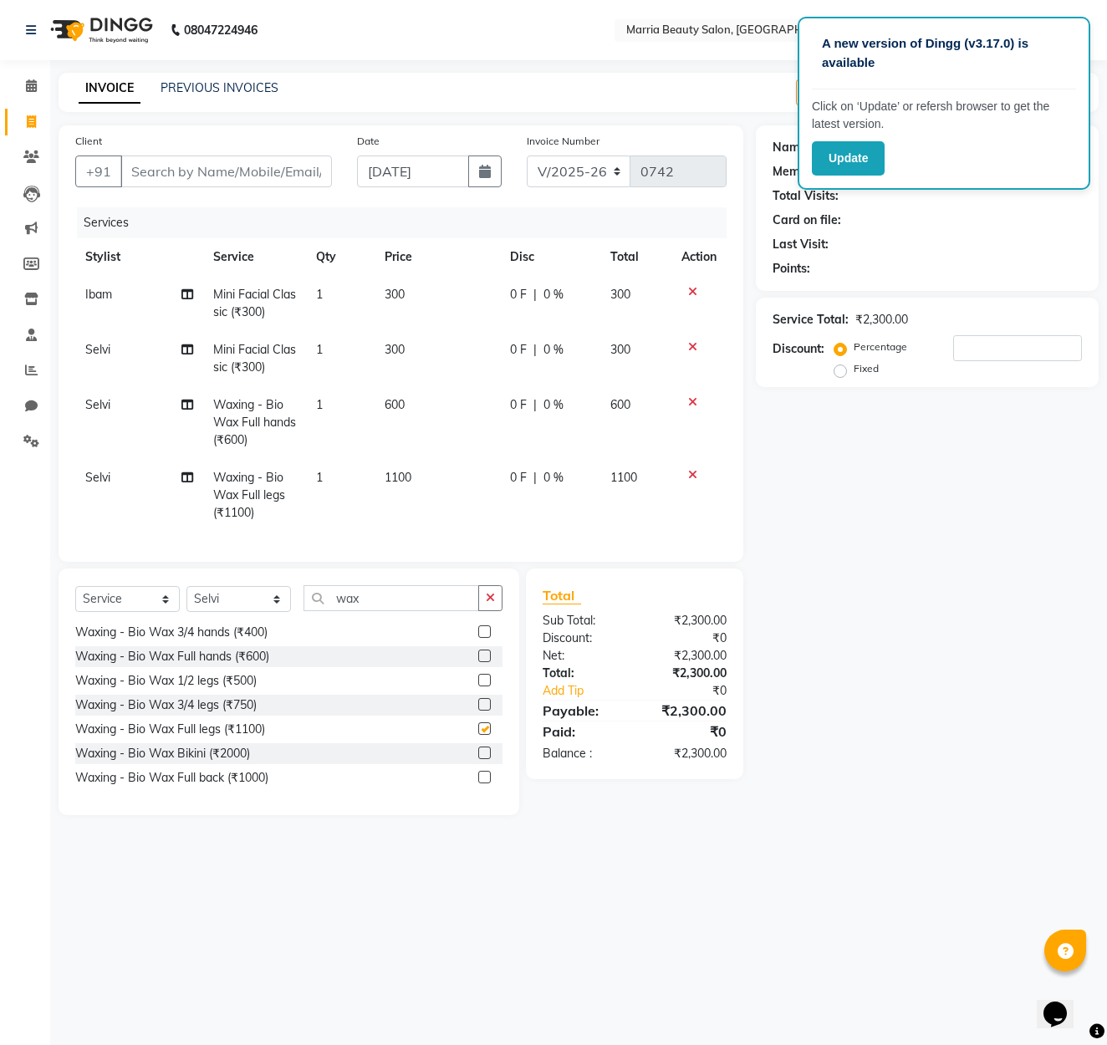
checkbox input "false"
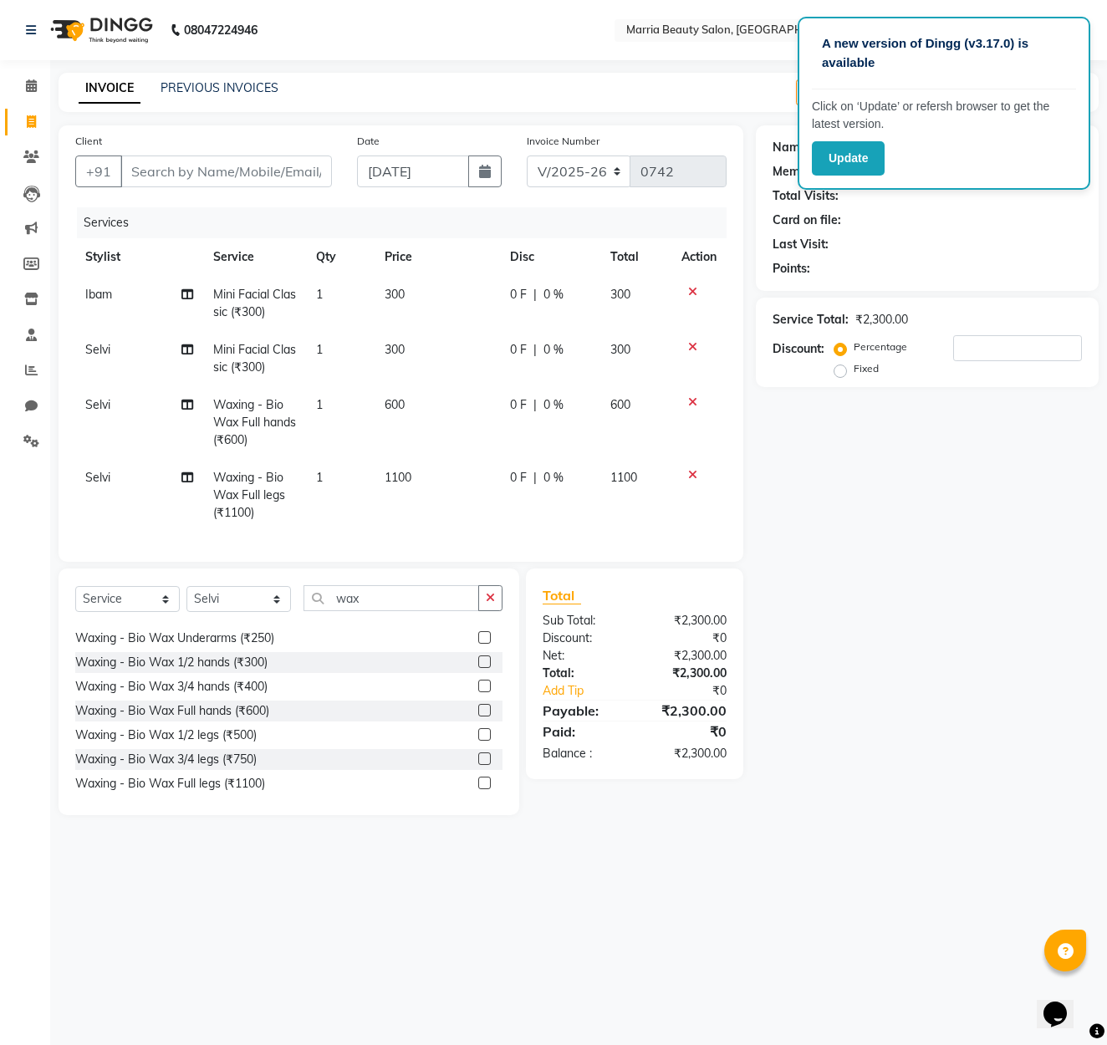
click at [486, 634] on label at bounding box center [484, 637] width 13 height 13
click at [486, 634] on input "checkbox" at bounding box center [483, 638] width 11 height 11
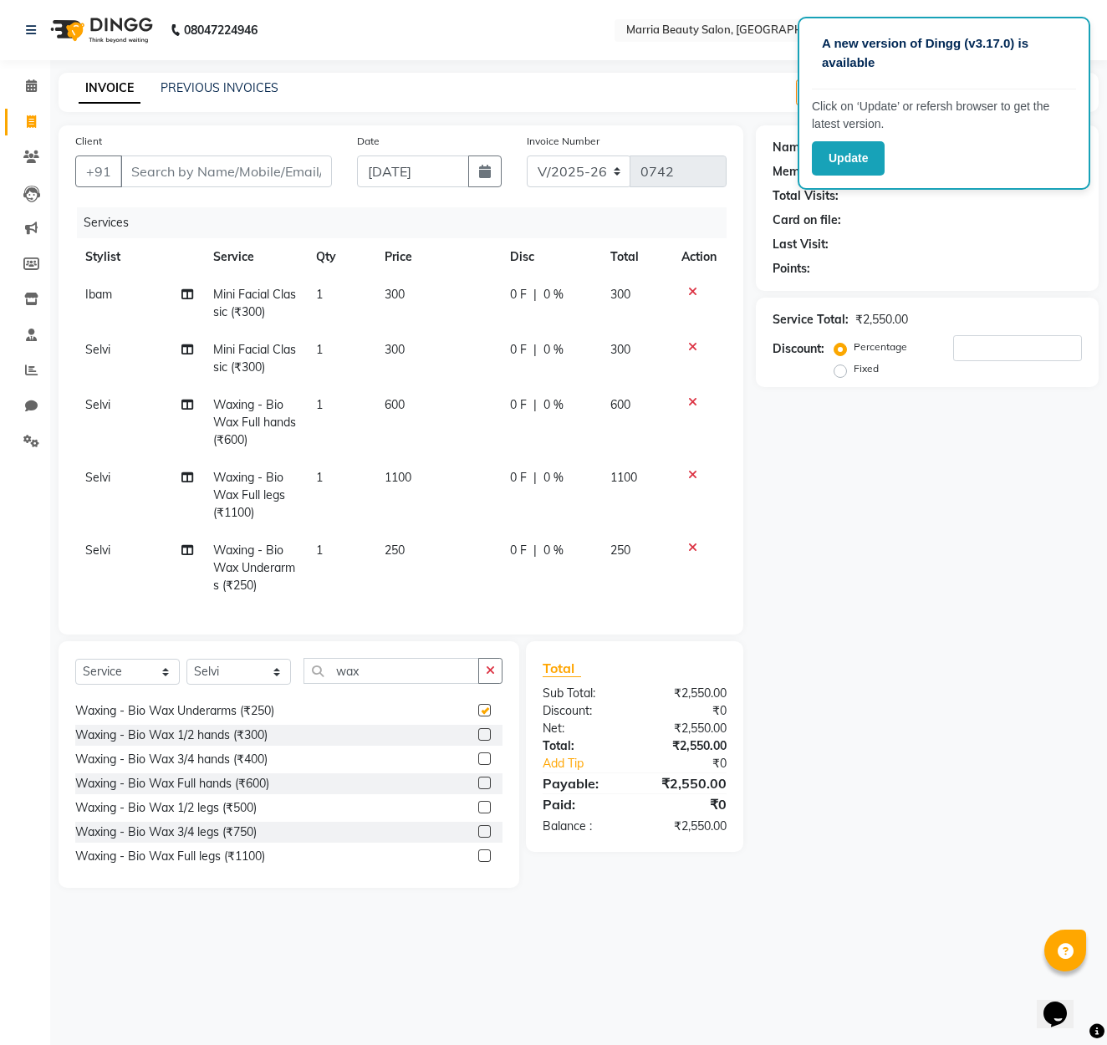
checkbox input "false"
click at [390, 553] on span "250" at bounding box center [394, 549] width 20 height 15
select select "85630"
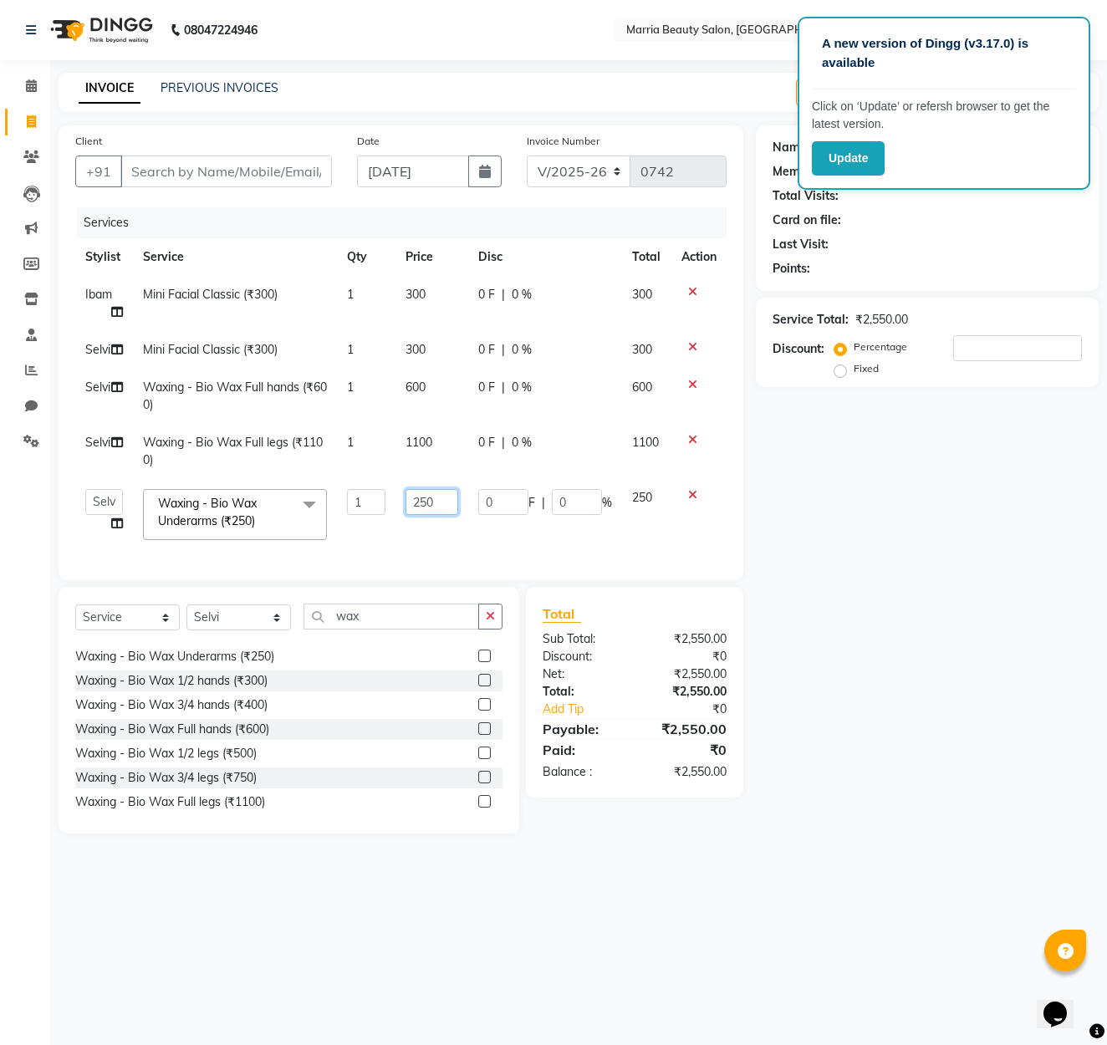
click at [427, 500] on input "250" at bounding box center [431, 502] width 53 height 26
type input "200"
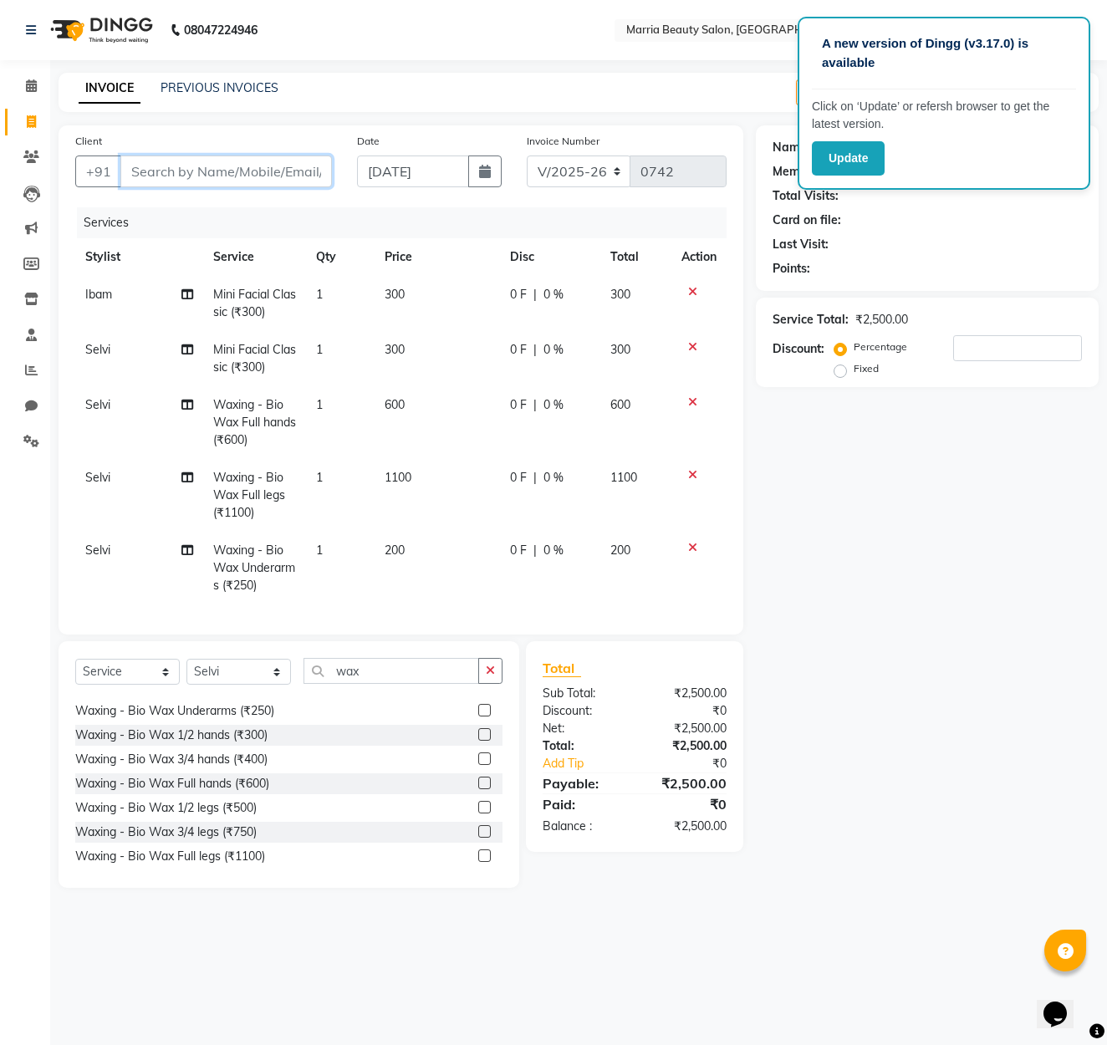
click at [315, 177] on input "Client" at bounding box center [225, 171] width 211 height 32
type input "9"
type input "0"
click at [280, 211] on ngb-highlight "9944195 043" at bounding box center [244, 209] width 87 height 17
type input "9944195043"
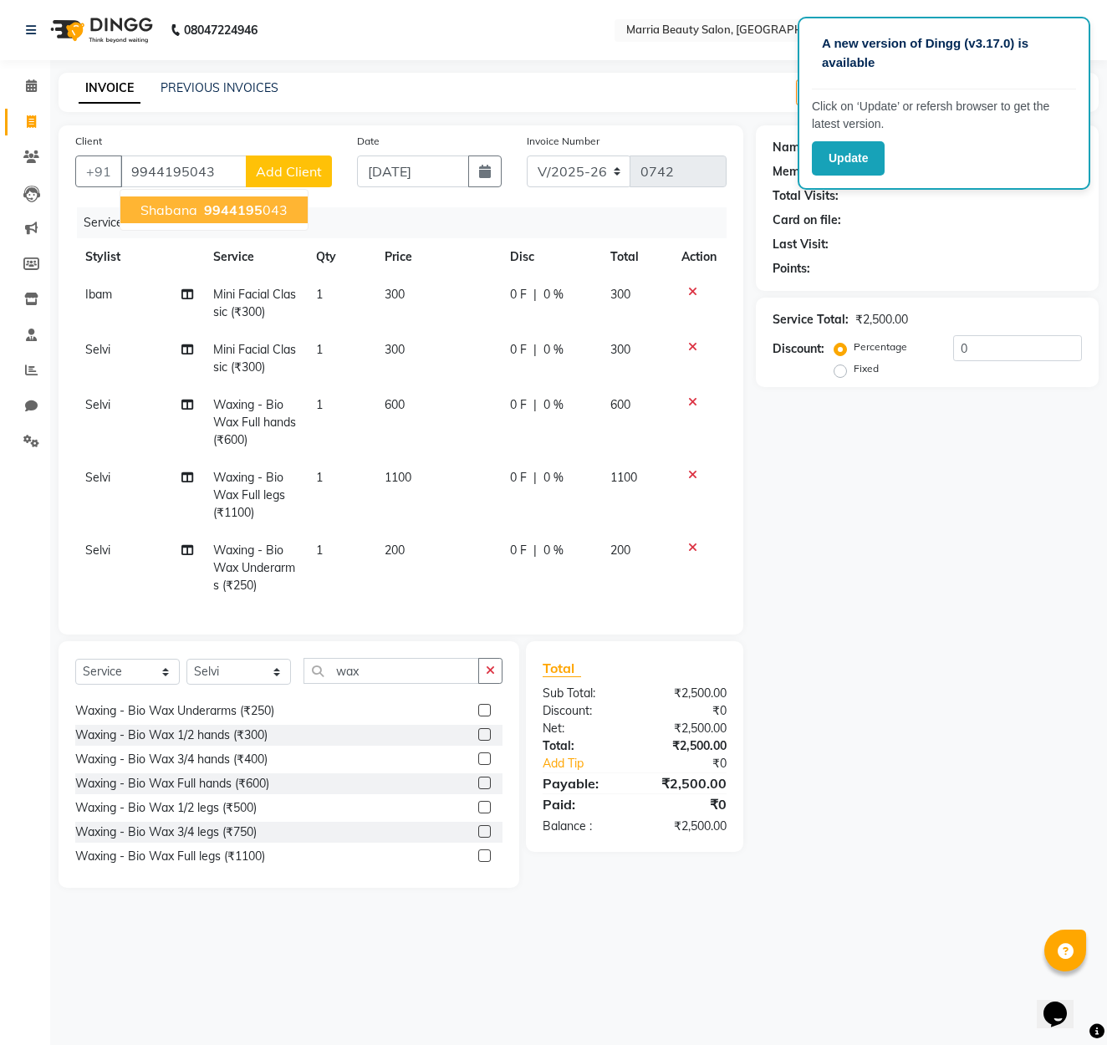
scroll to position [0, 0]
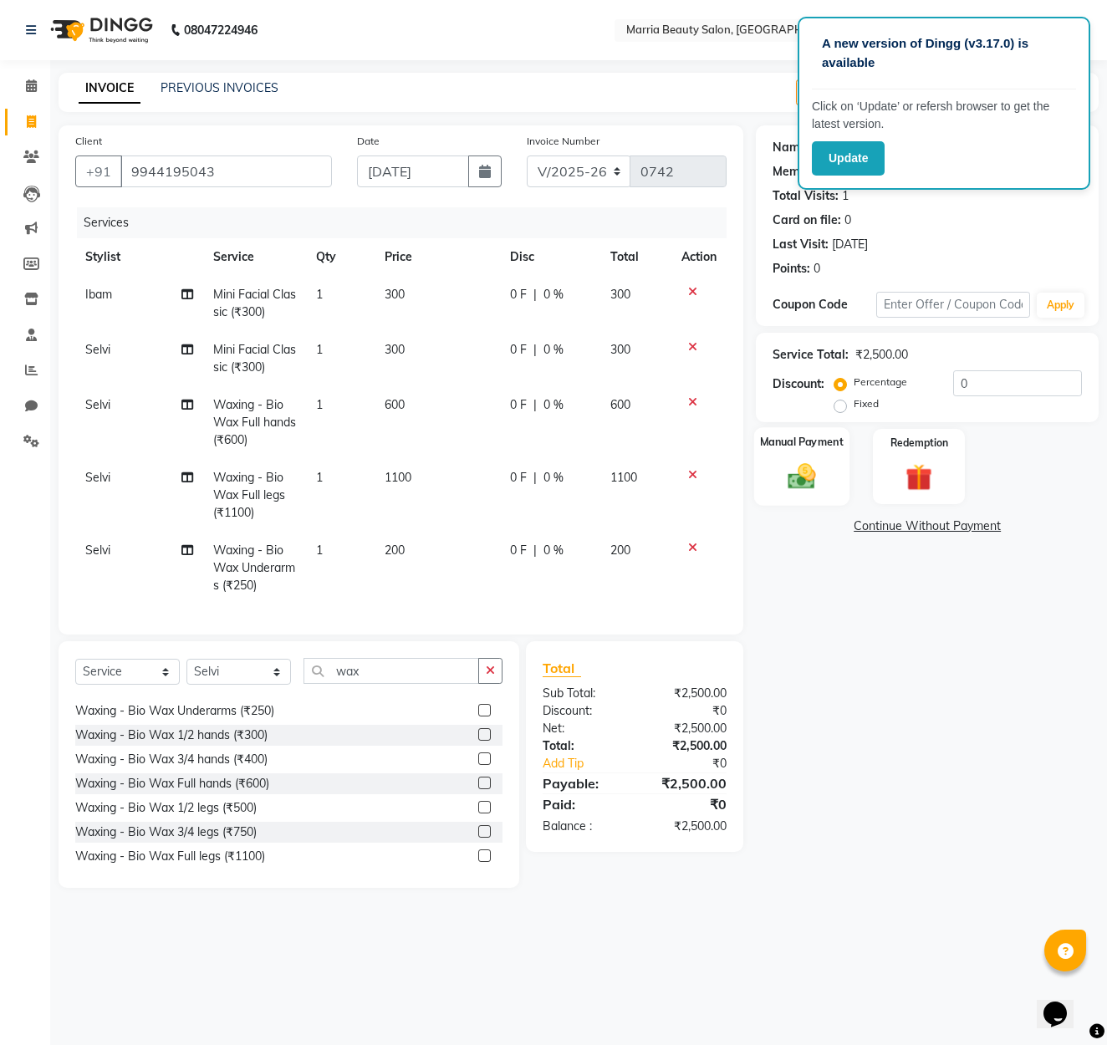
click at [808, 450] on label "Manual Payment" at bounding box center [802, 442] width 84 height 16
click at [936, 534] on span "GPay" at bounding box center [936, 526] width 34 height 19
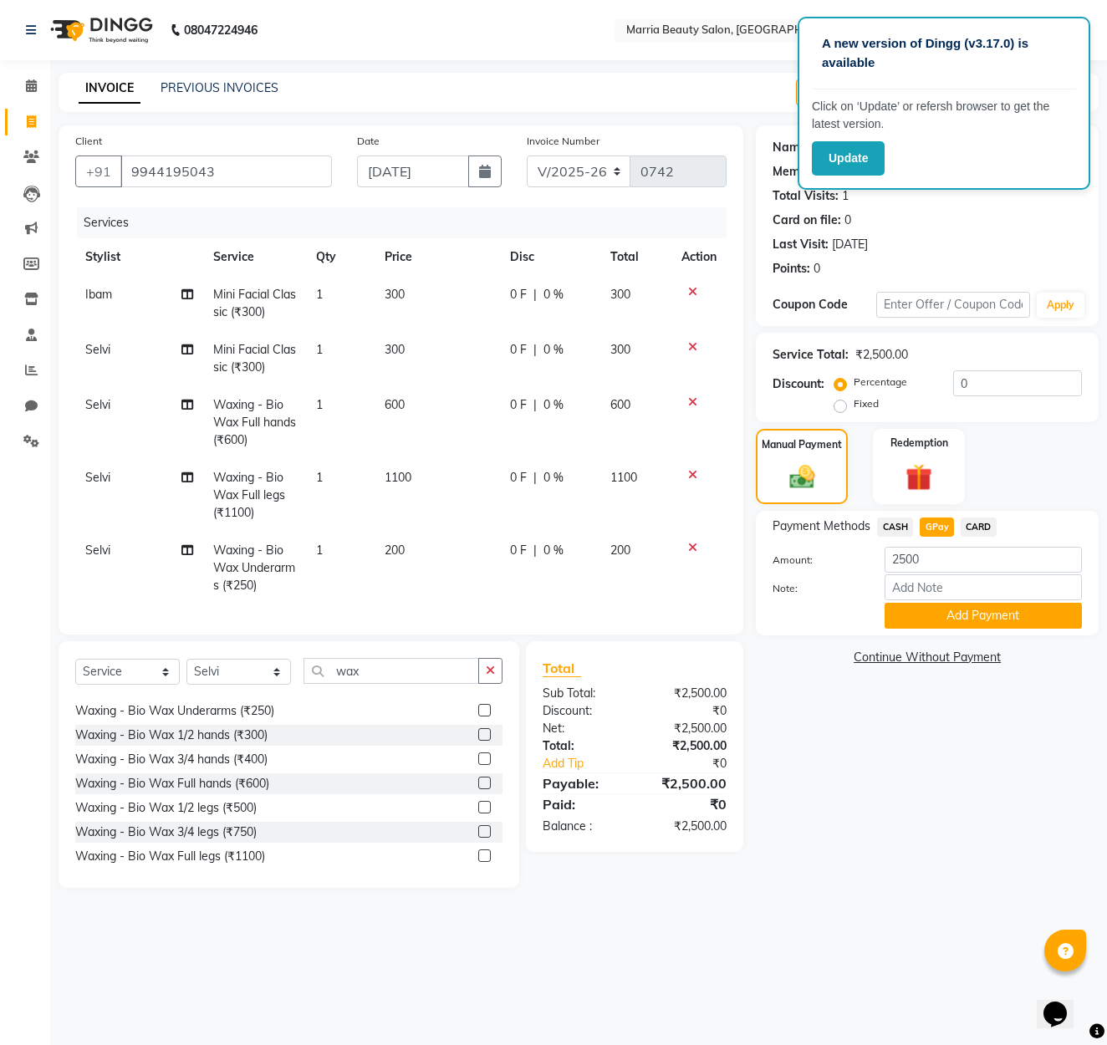
click at [921, 621] on button "Add Payment" at bounding box center [982, 616] width 197 height 26
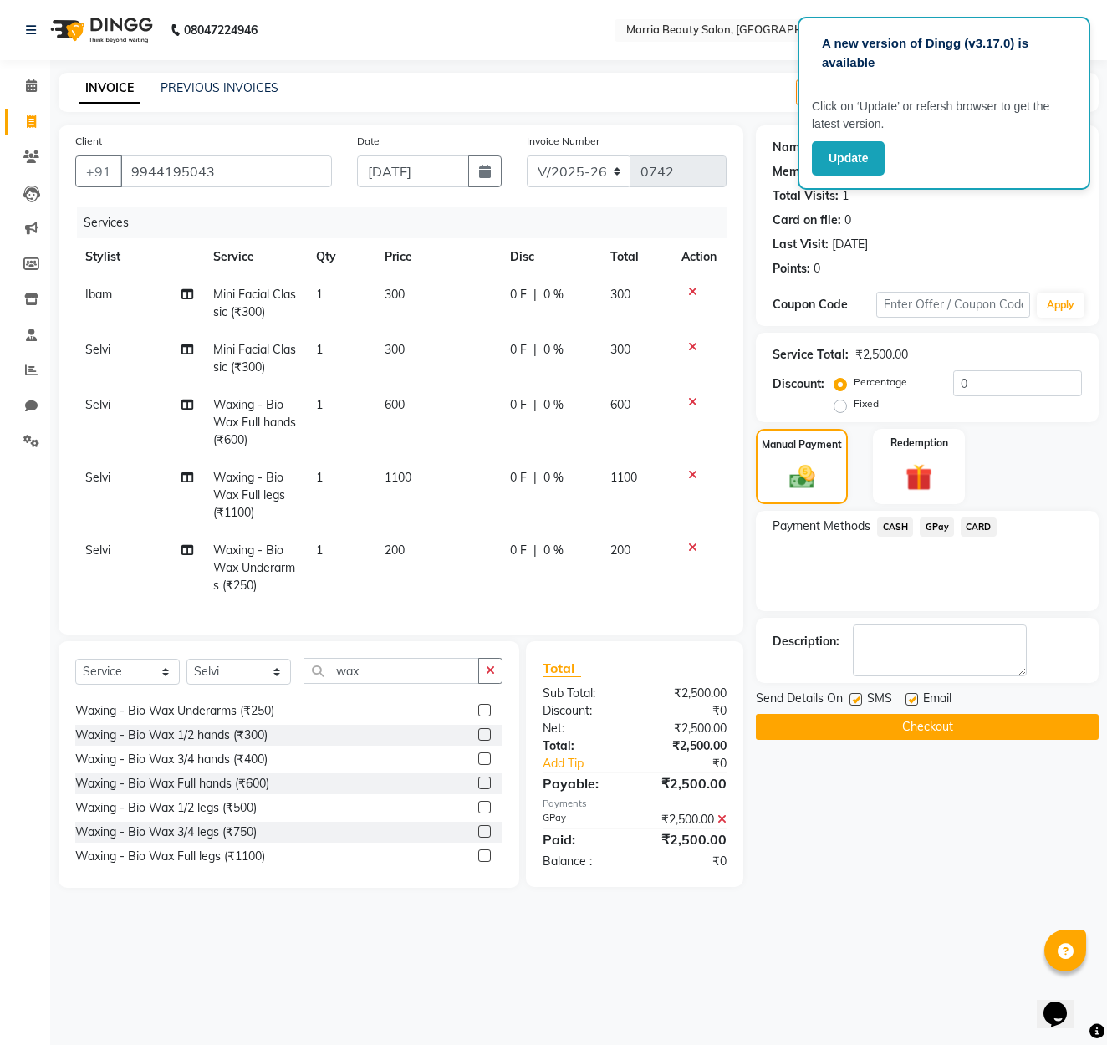
click at [918, 730] on button "Checkout" at bounding box center [927, 727] width 343 height 26
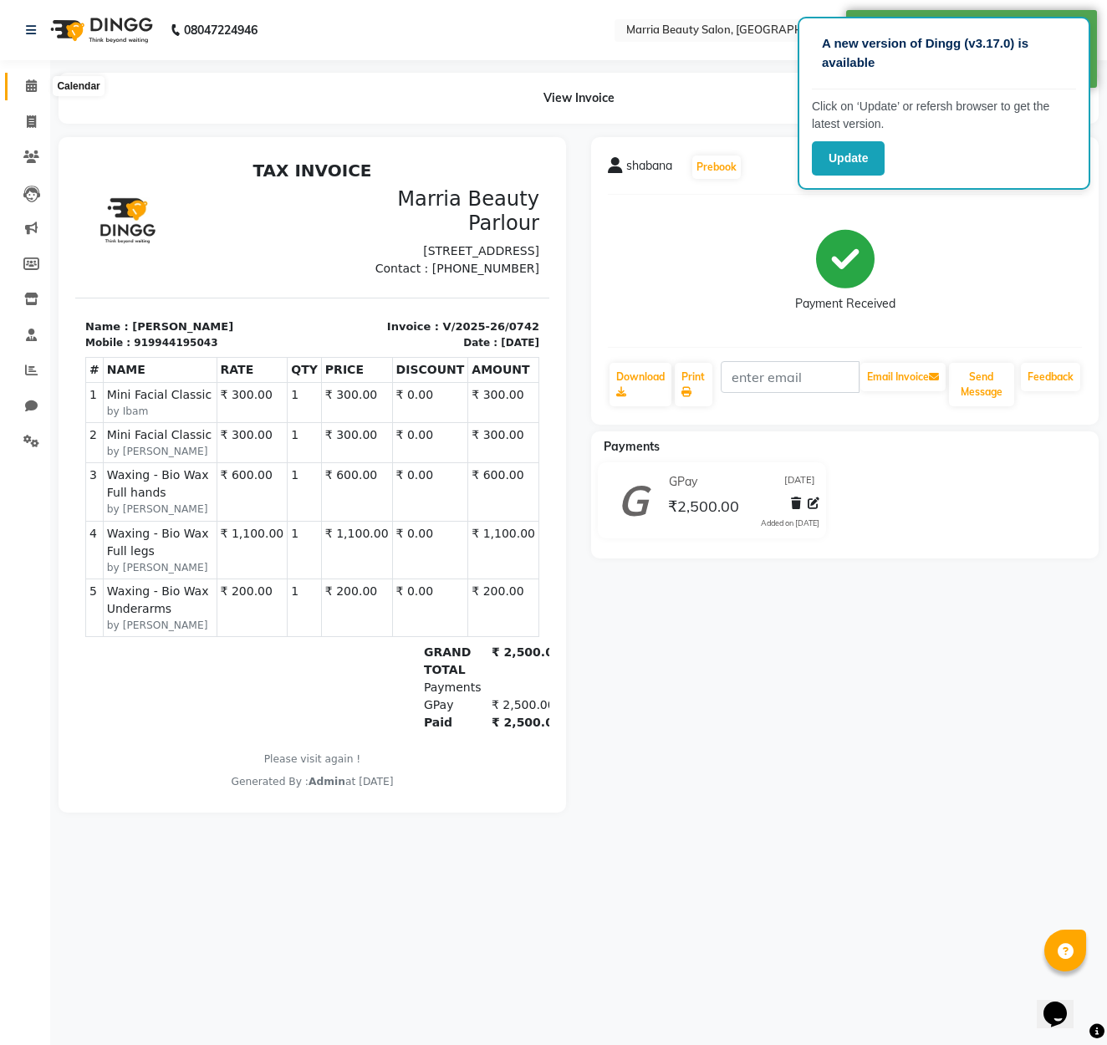
click at [27, 87] on icon at bounding box center [31, 85] width 11 height 13
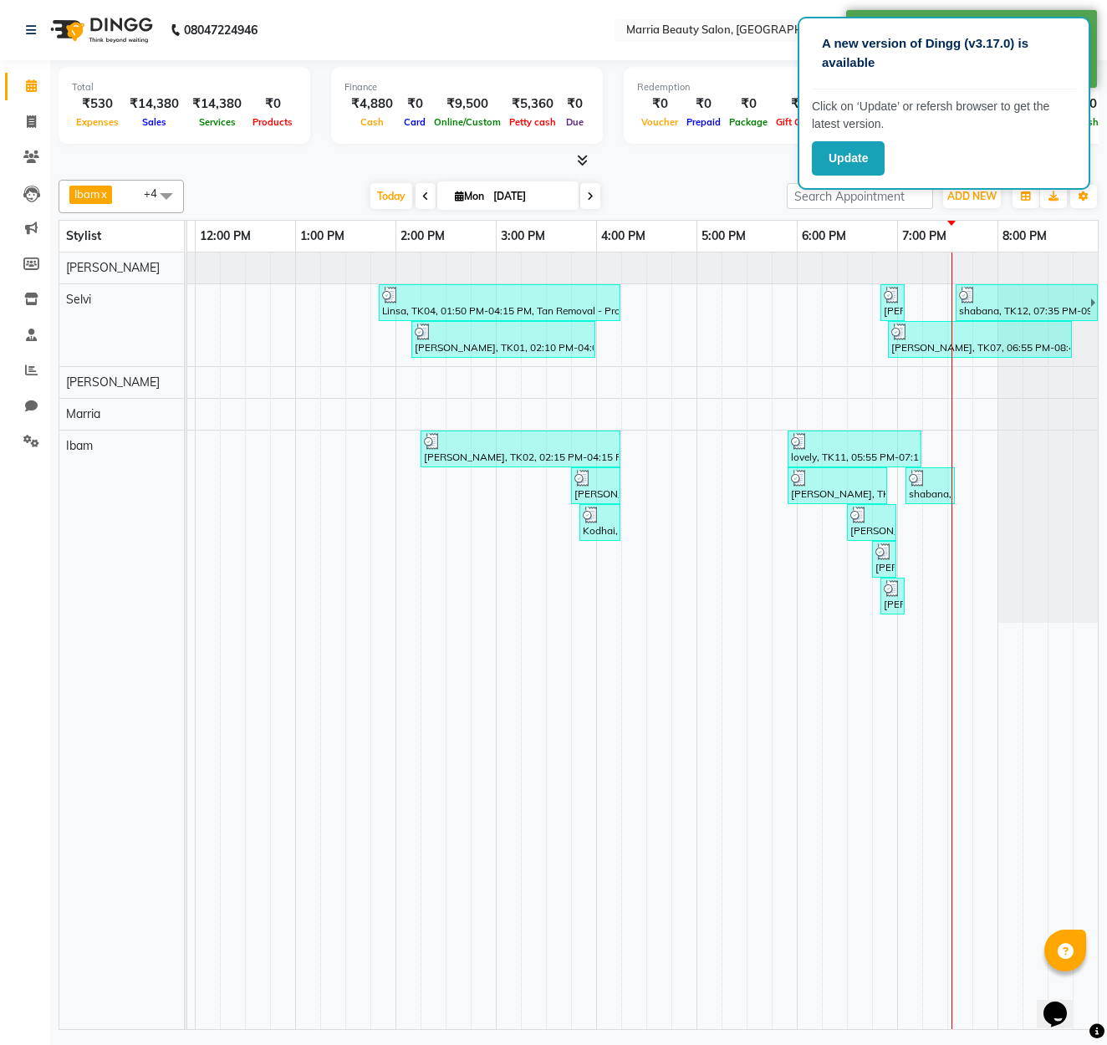
scroll to position [1, 2]
drag, startPoint x: 1043, startPoint y: 35, endPoint x: 1050, endPoint y: 74, distance: 39.0
click at [1028, 67] on p "A new version of Dingg (v3.17.0) is available" at bounding box center [944, 53] width 244 height 38
click at [37, 114] on span at bounding box center [31, 122] width 29 height 19
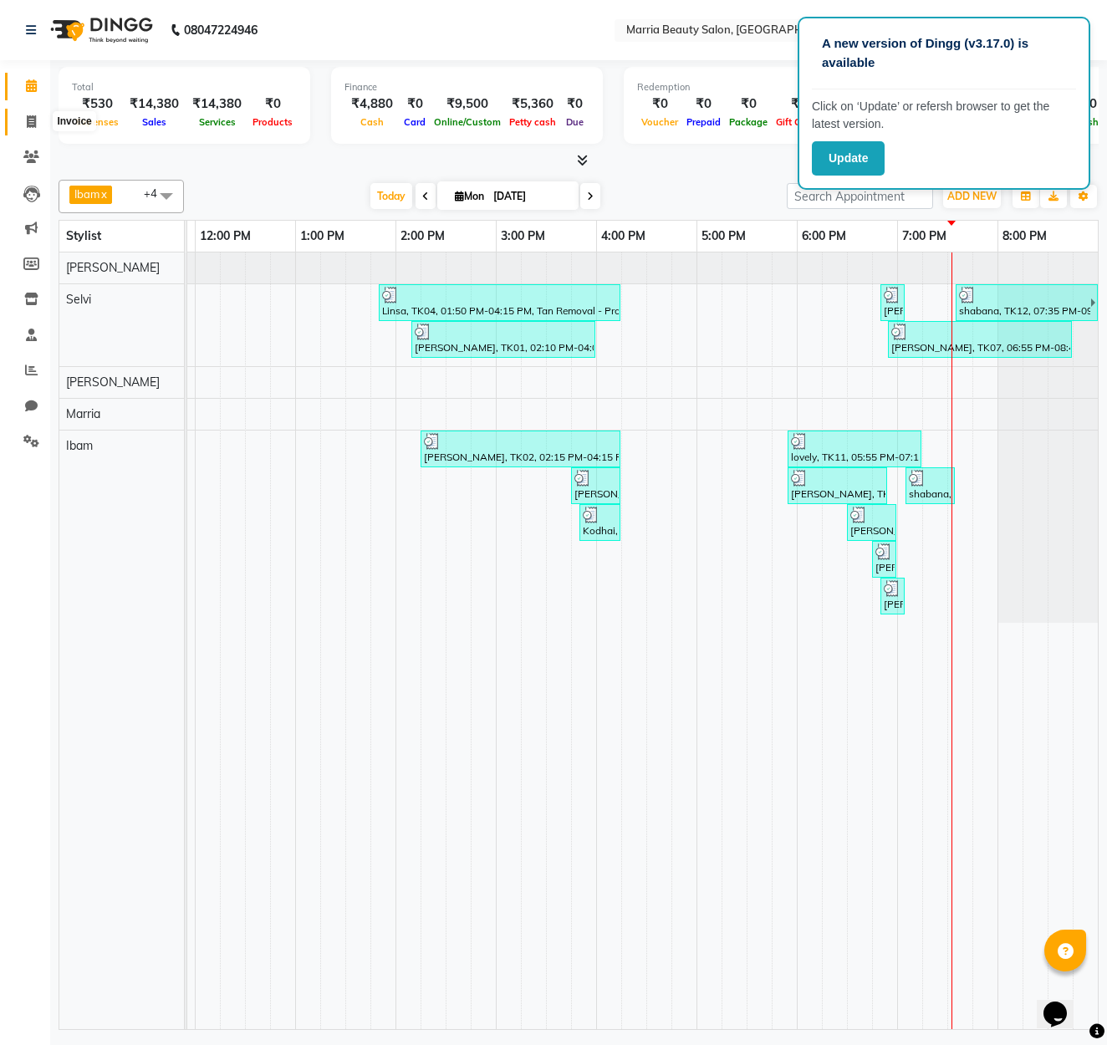
select select "8343"
select select "service"
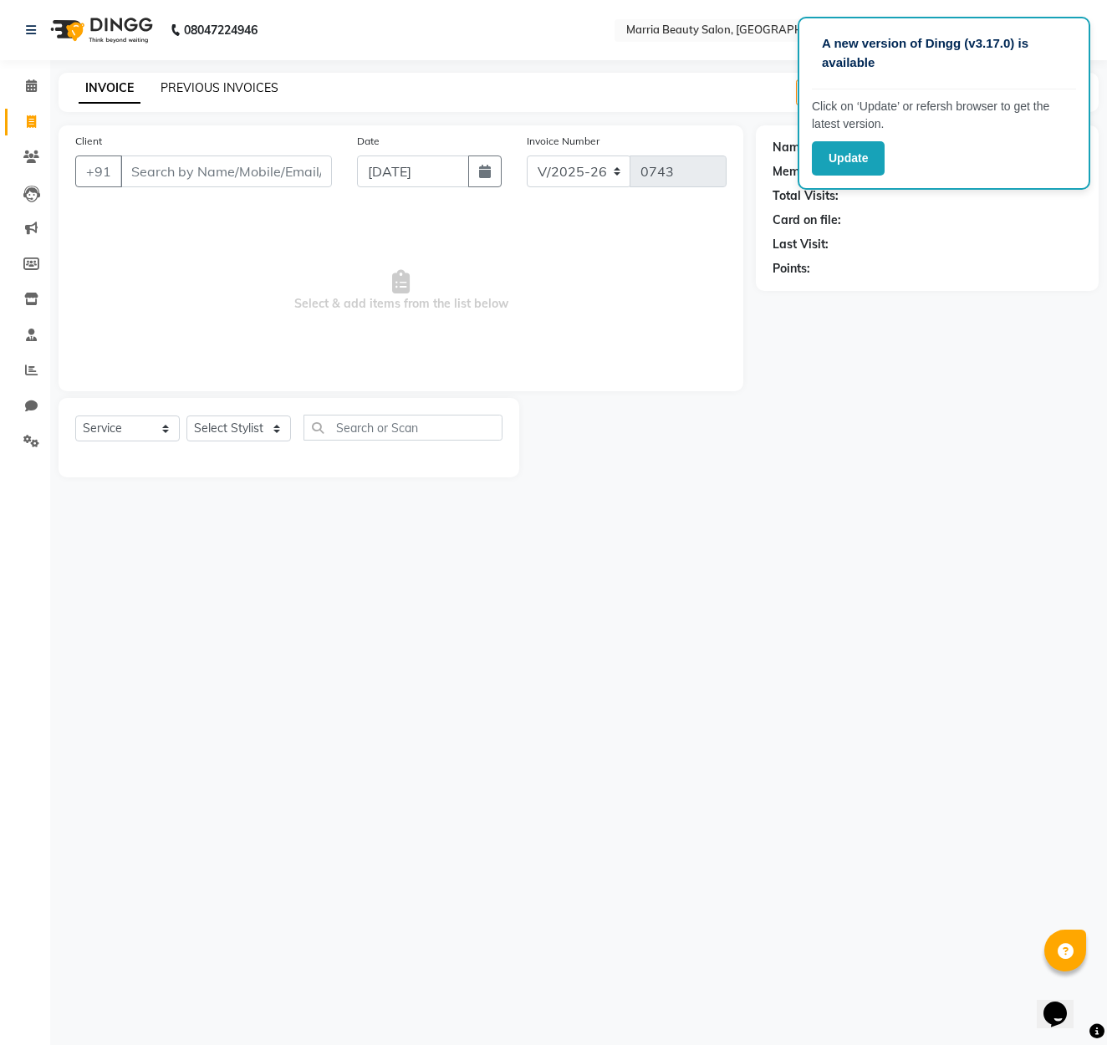
click at [211, 92] on link "PREVIOUS INVOICES" at bounding box center [219, 87] width 118 height 15
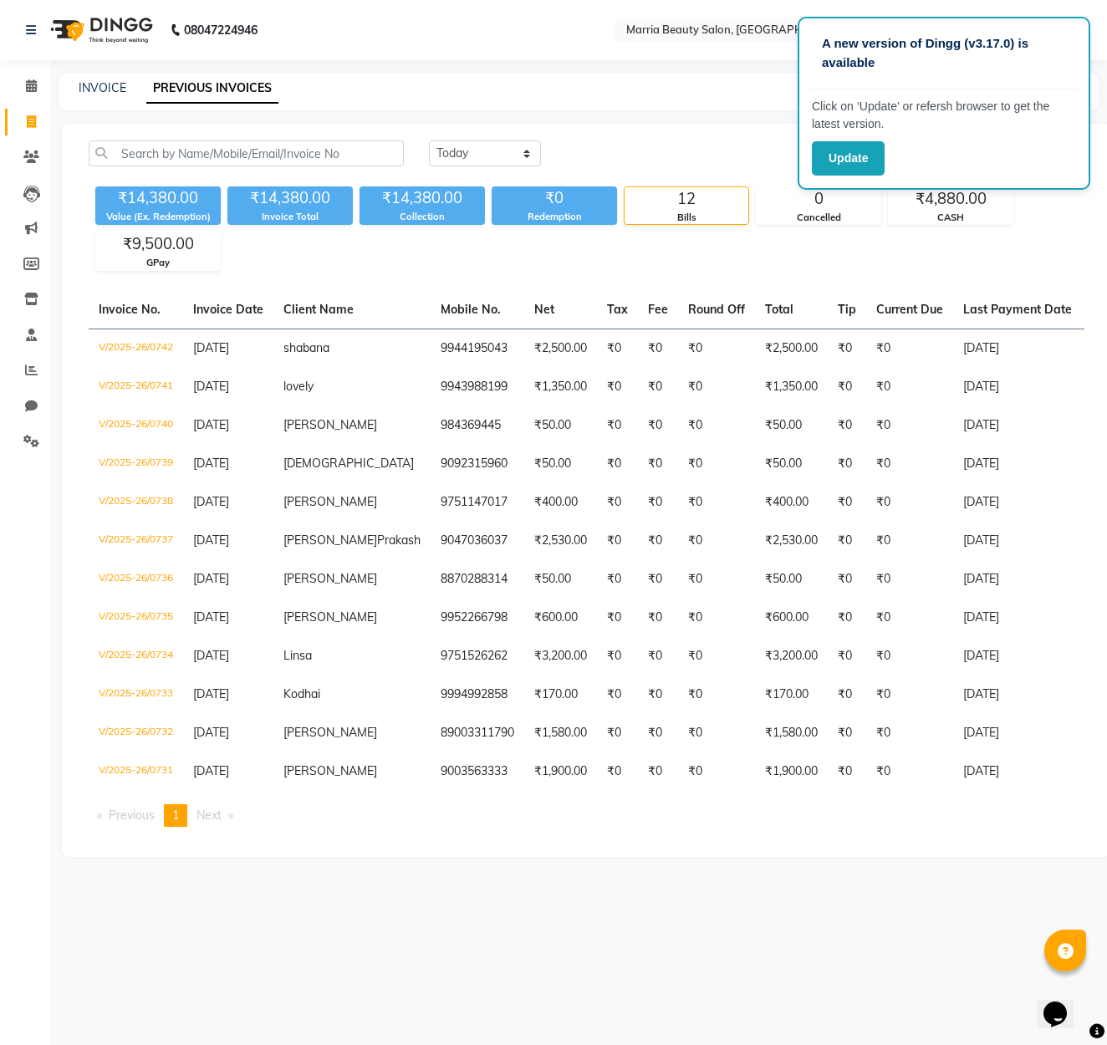
select select "service"
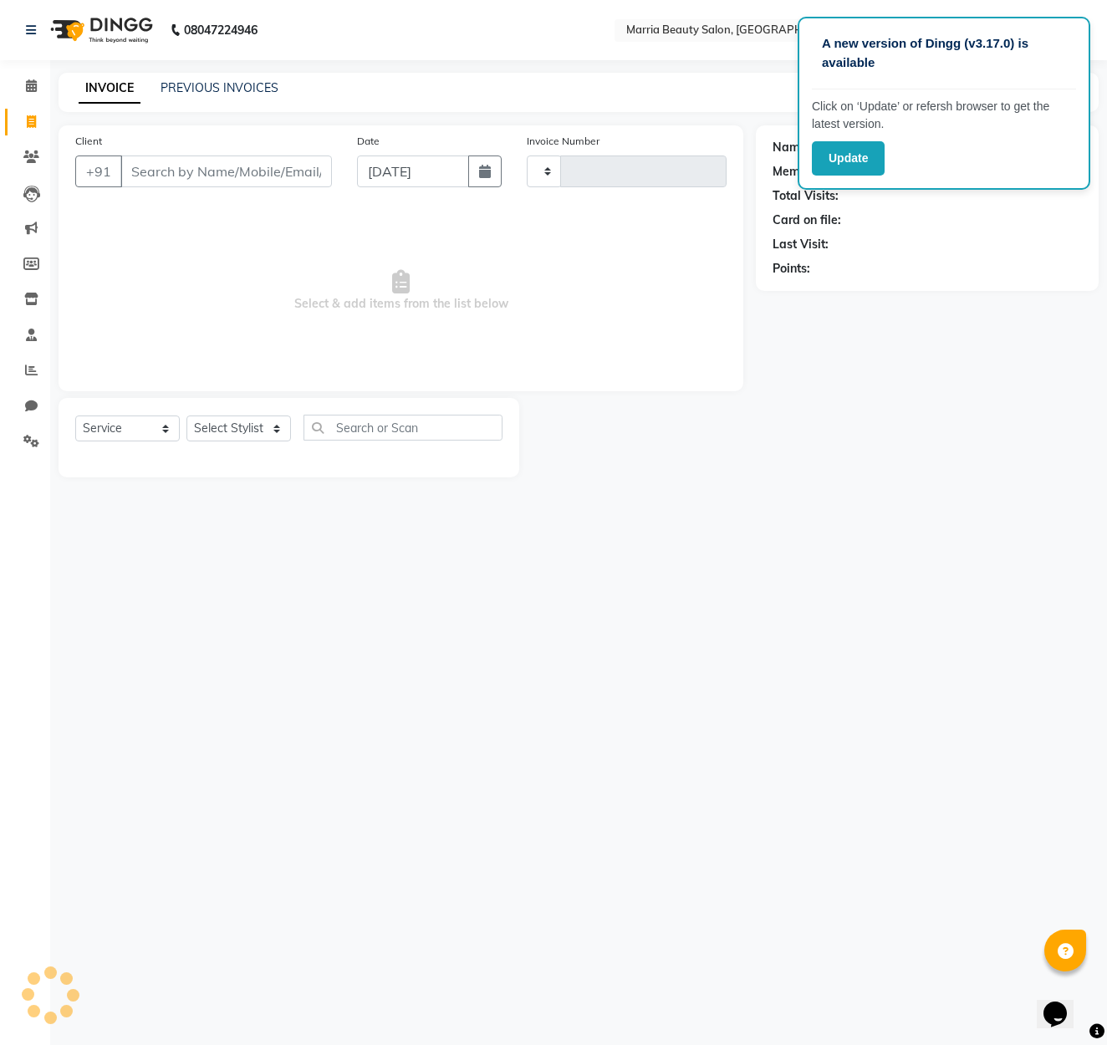
type input "0743"
select select "8343"
click at [28, 83] on icon at bounding box center [31, 85] width 11 height 13
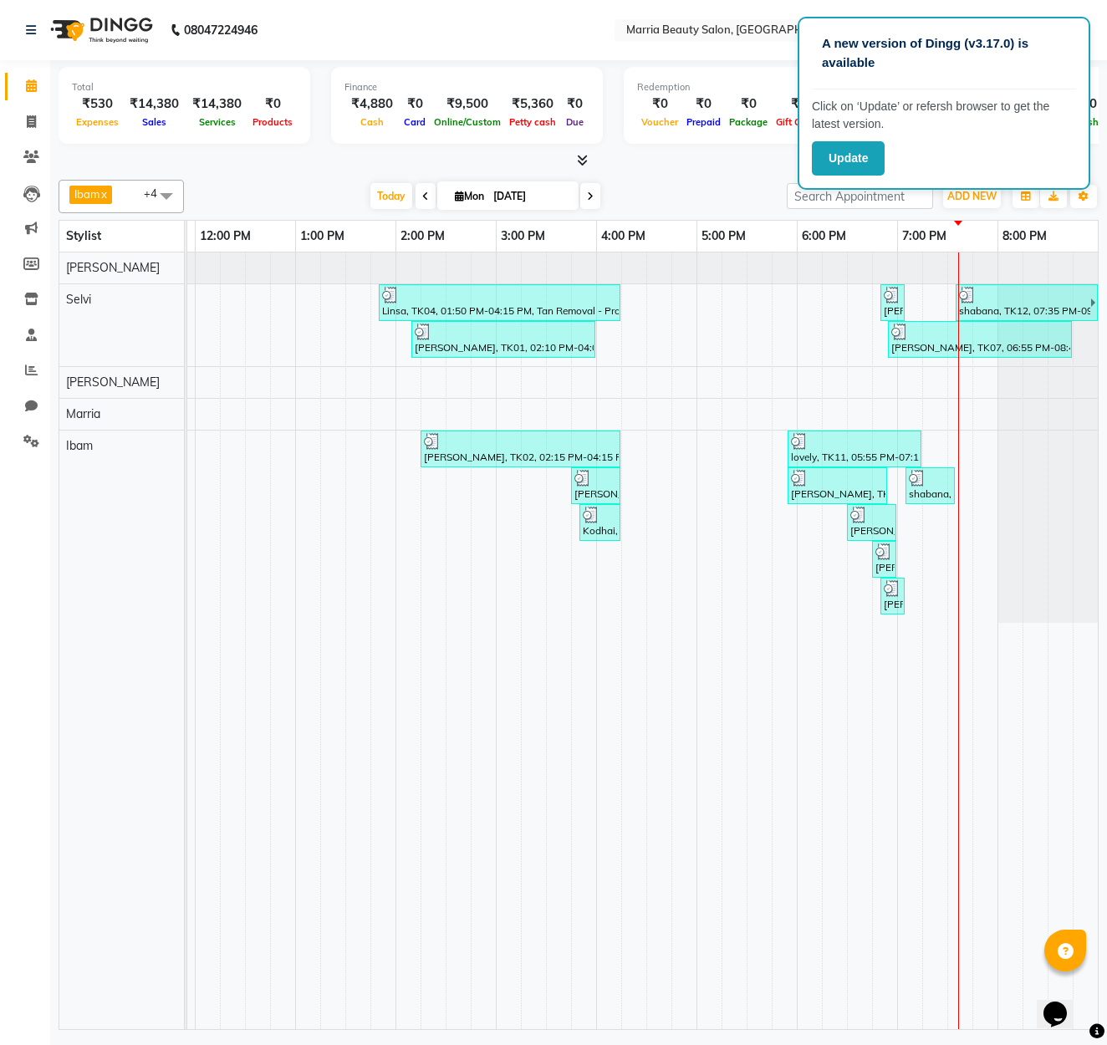
scroll to position [0, 1]
